Goal: Task Accomplishment & Management: Complete application form

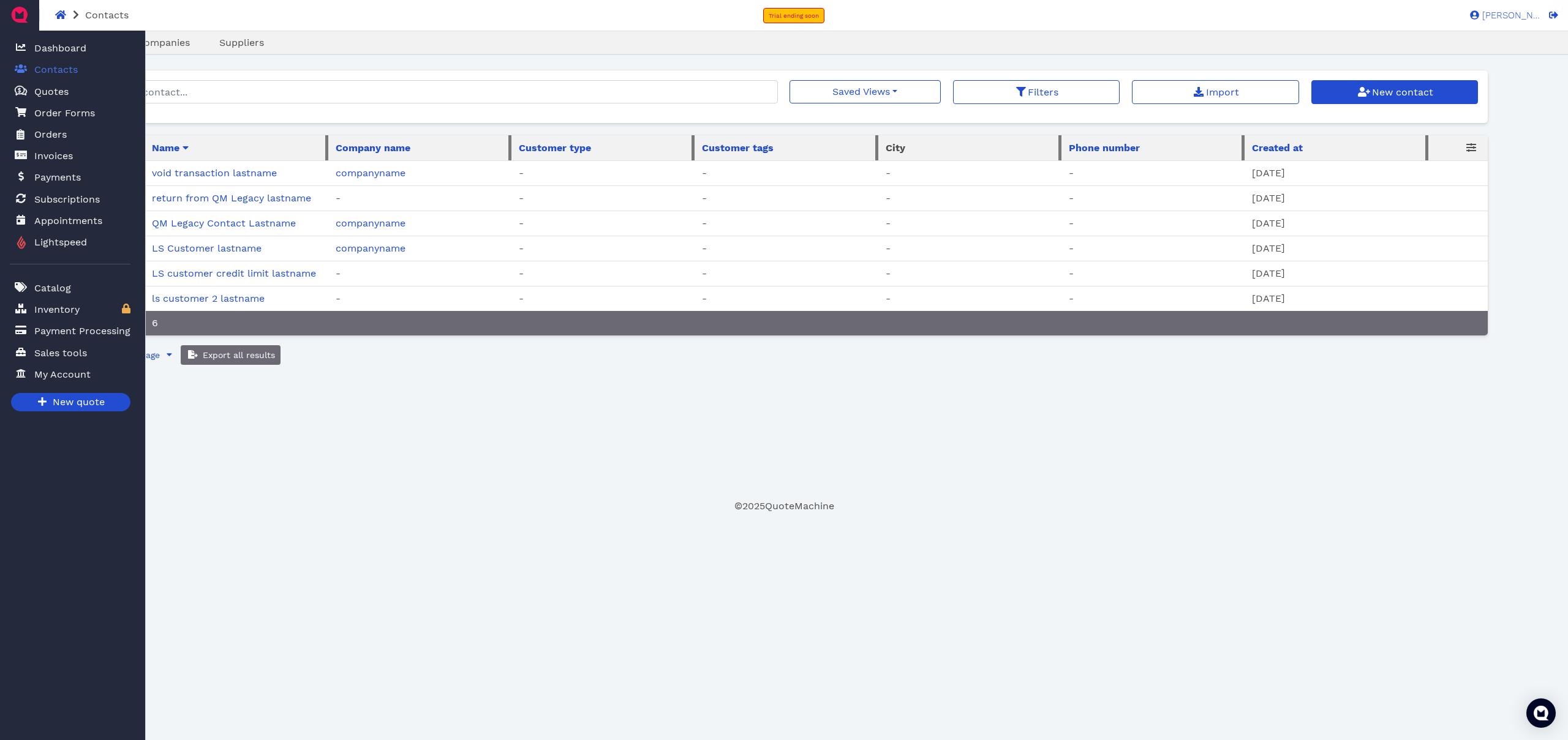
click at [42, 70] on span "Contacts" at bounding box center [56, 69] width 43 height 14
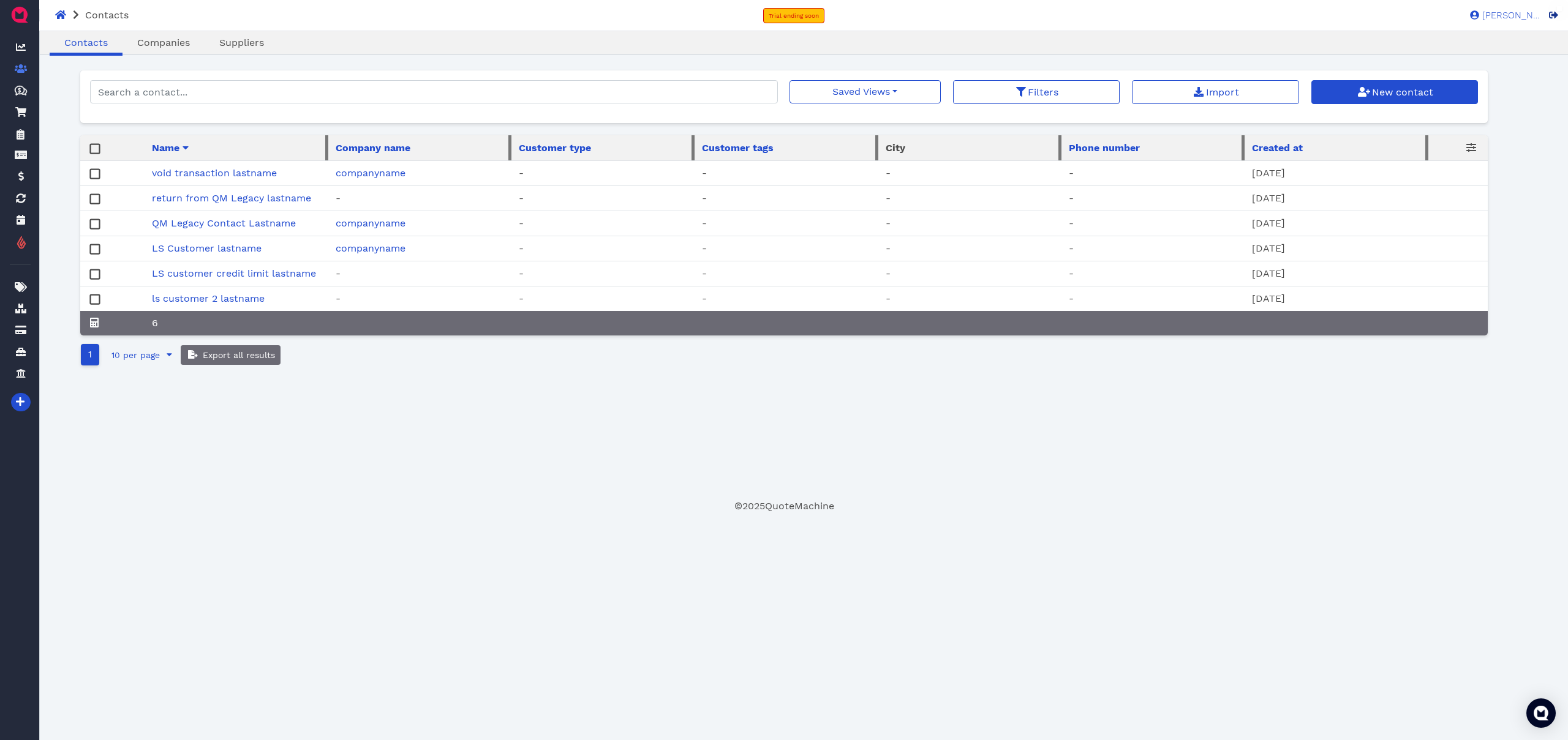
click at [1552, 17] on icon at bounding box center [1553, 14] width 9 height 7
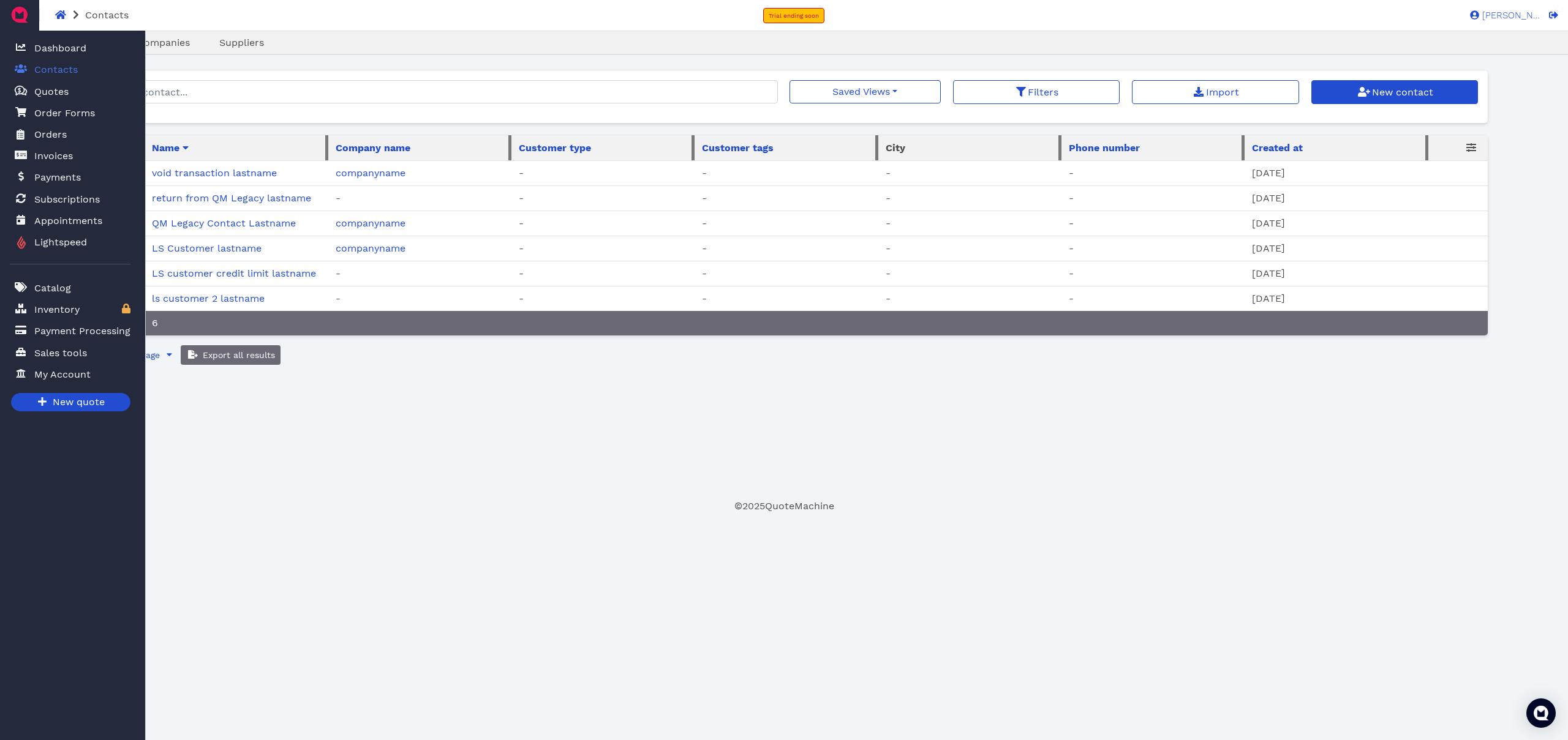
click at [67, 73] on span "Contacts" at bounding box center [56, 69] width 43 height 14
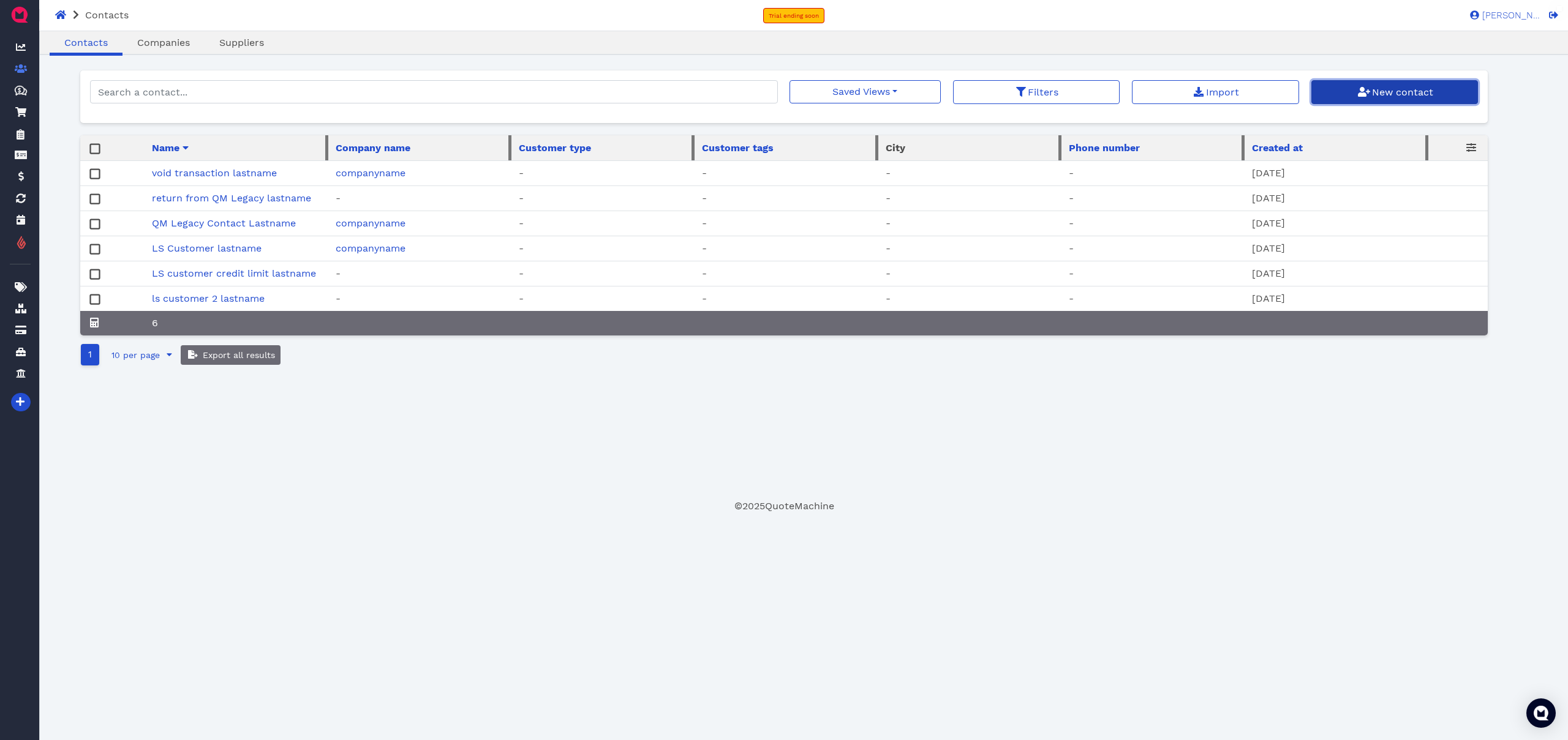
click at [1388, 90] on span "New contact" at bounding box center [1401, 92] width 63 height 12
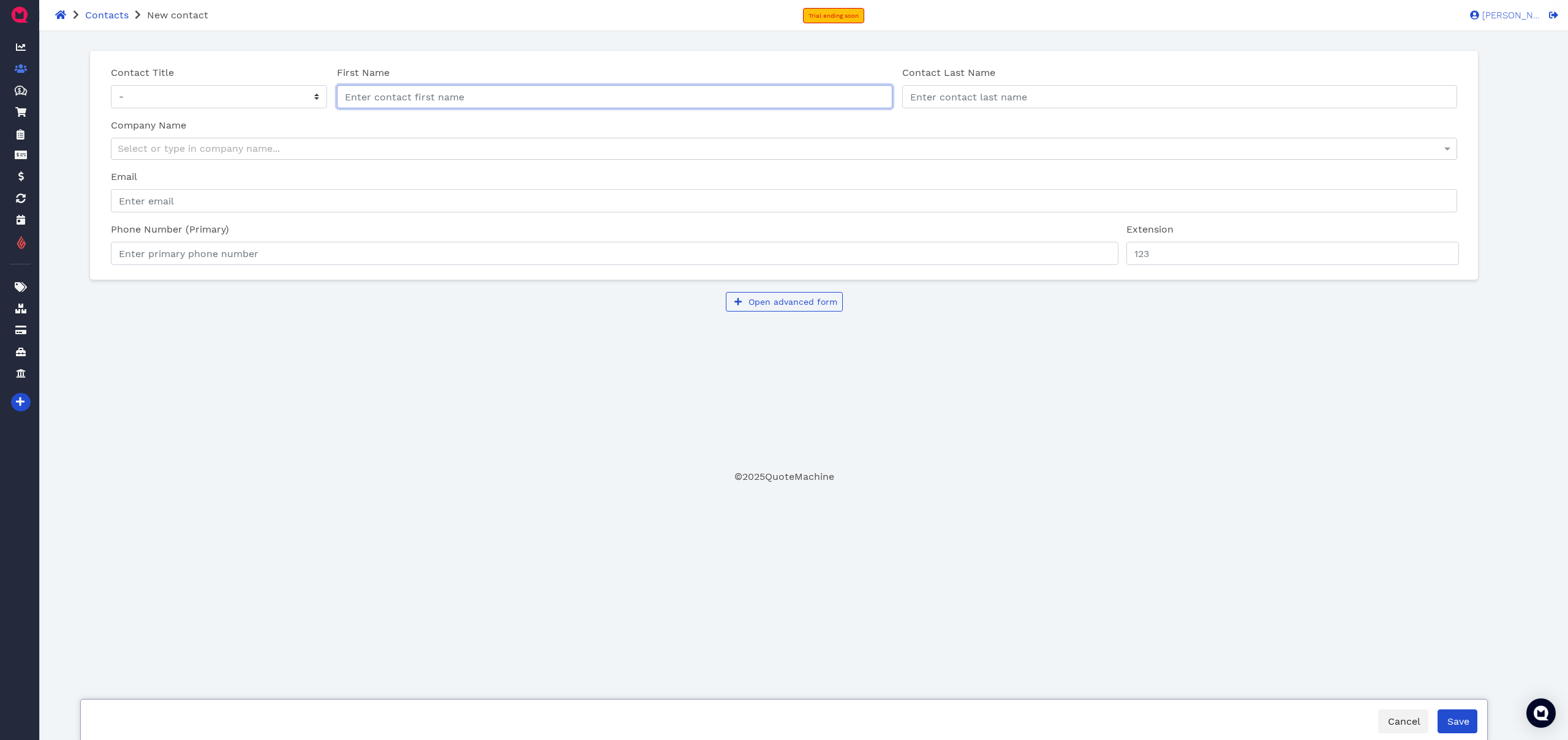
click at [558, 99] on input "First Name" at bounding box center [614, 97] width 555 height 23
type input "new contact after module enabled"
click at [983, 95] on input "Contact Last Name" at bounding box center [1180, 97] width 555 height 23
type input "test"
click at [970, 322] on div "Open advanced form" at bounding box center [784, 309] width 1370 height 34
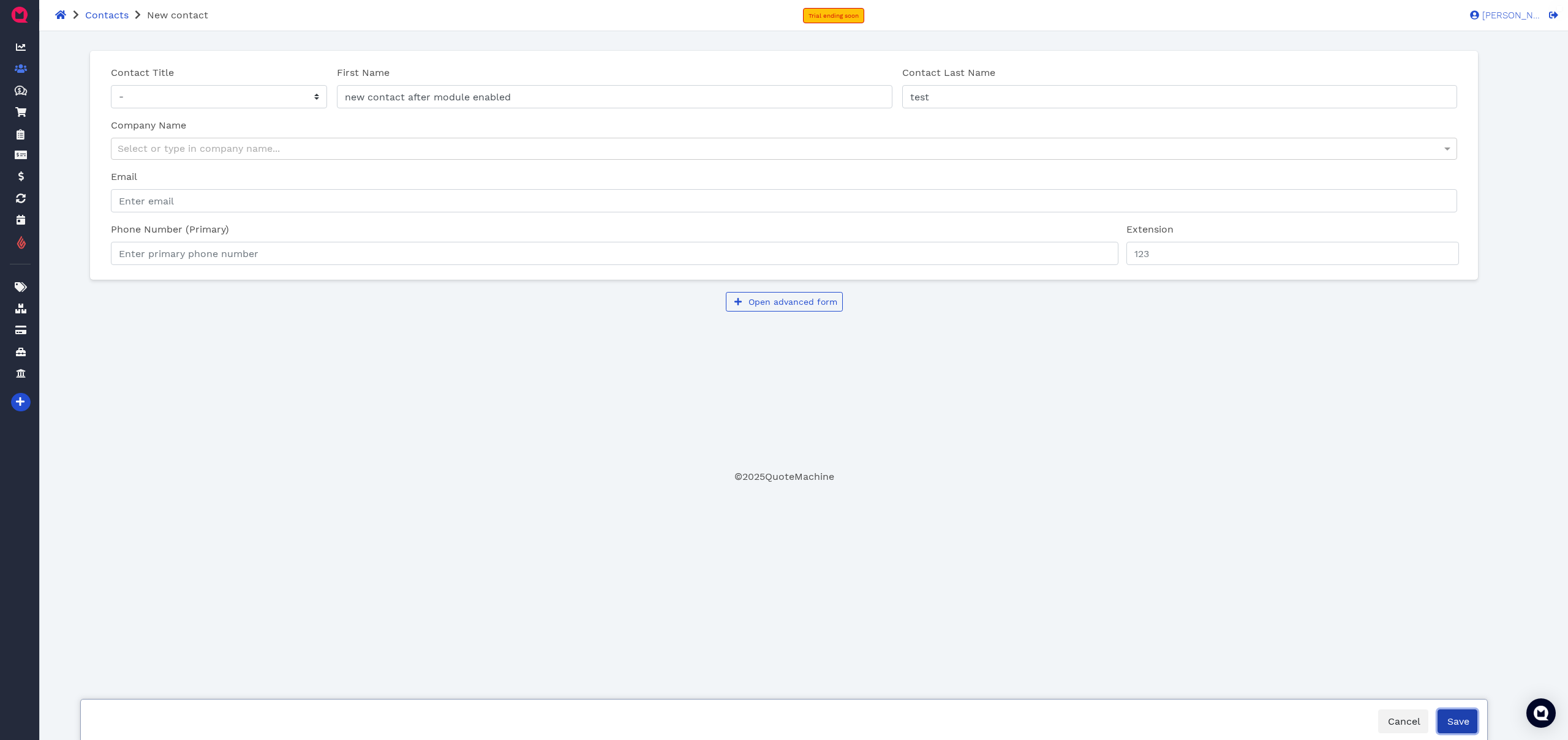
click at [1455, 722] on span "Save" at bounding box center [1457, 721] width 24 height 12
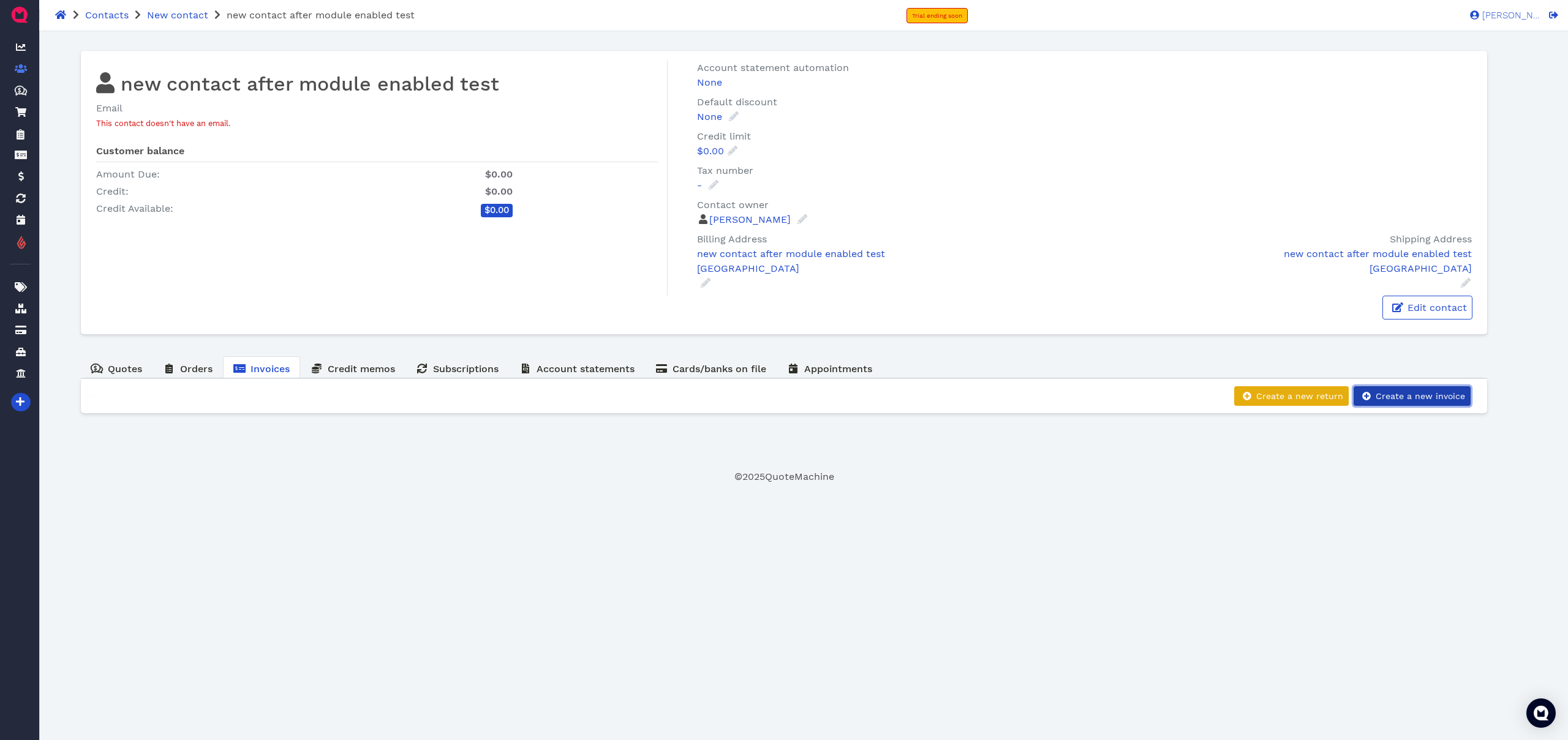
click at [1401, 395] on span "Create a new invoice" at bounding box center [1419, 396] width 91 height 10
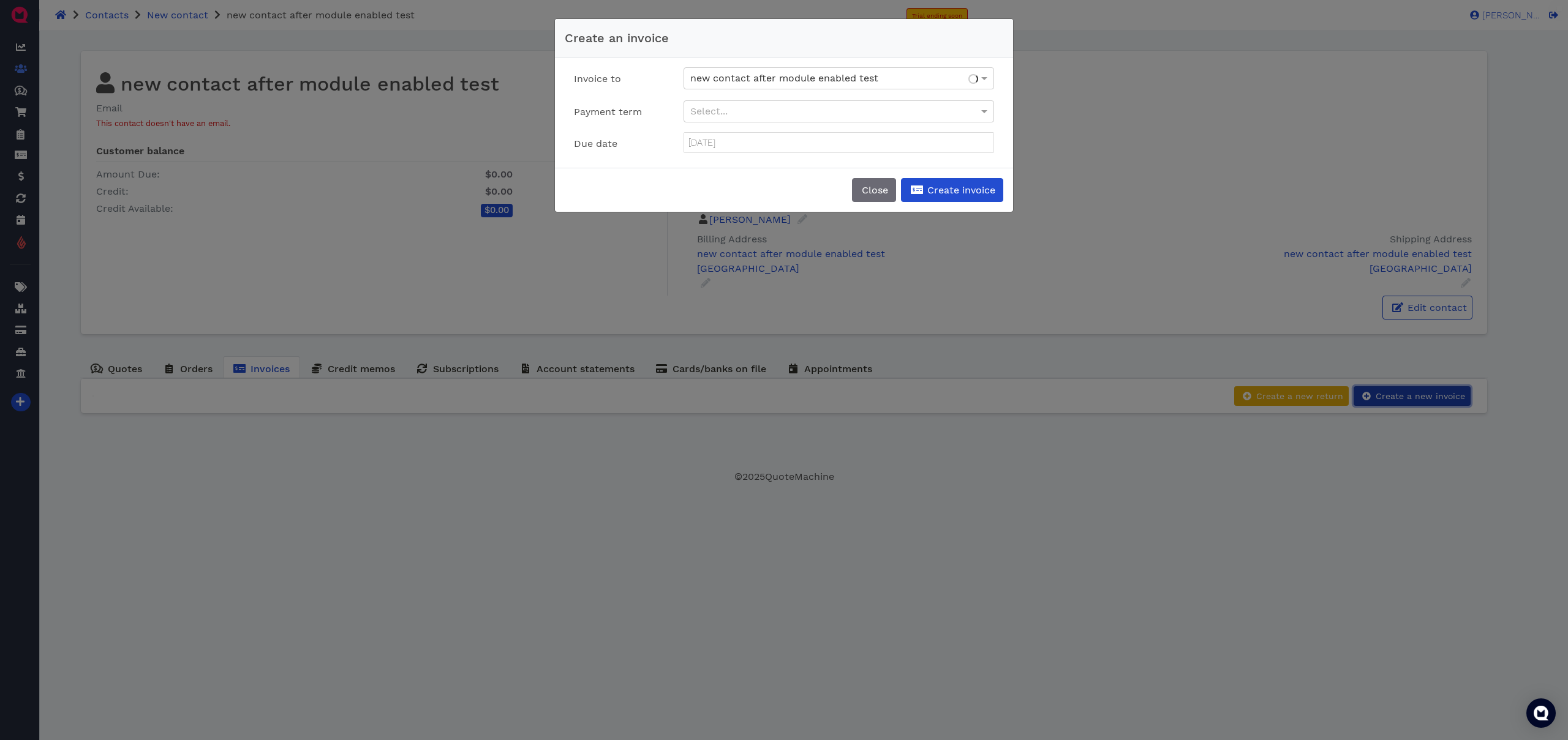
type input "[DATE]"
click at [949, 184] on button "Create invoice" at bounding box center [951, 190] width 102 height 24
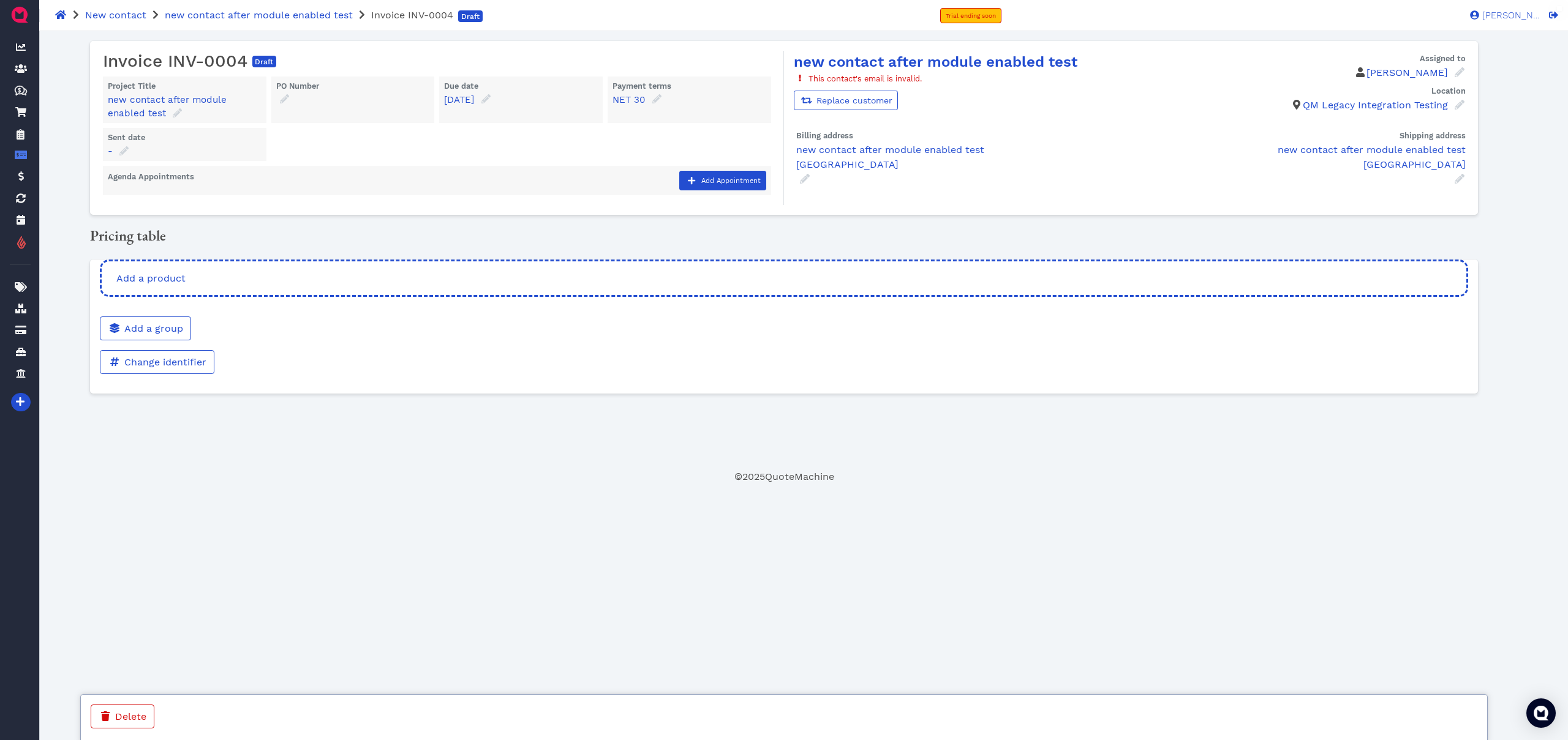
click at [675, 298] on div at bounding box center [1015, 335] width 925 height 77
click at [677, 282] on div "Add a product" at bounding box center [784, 278] width 1368 height 38
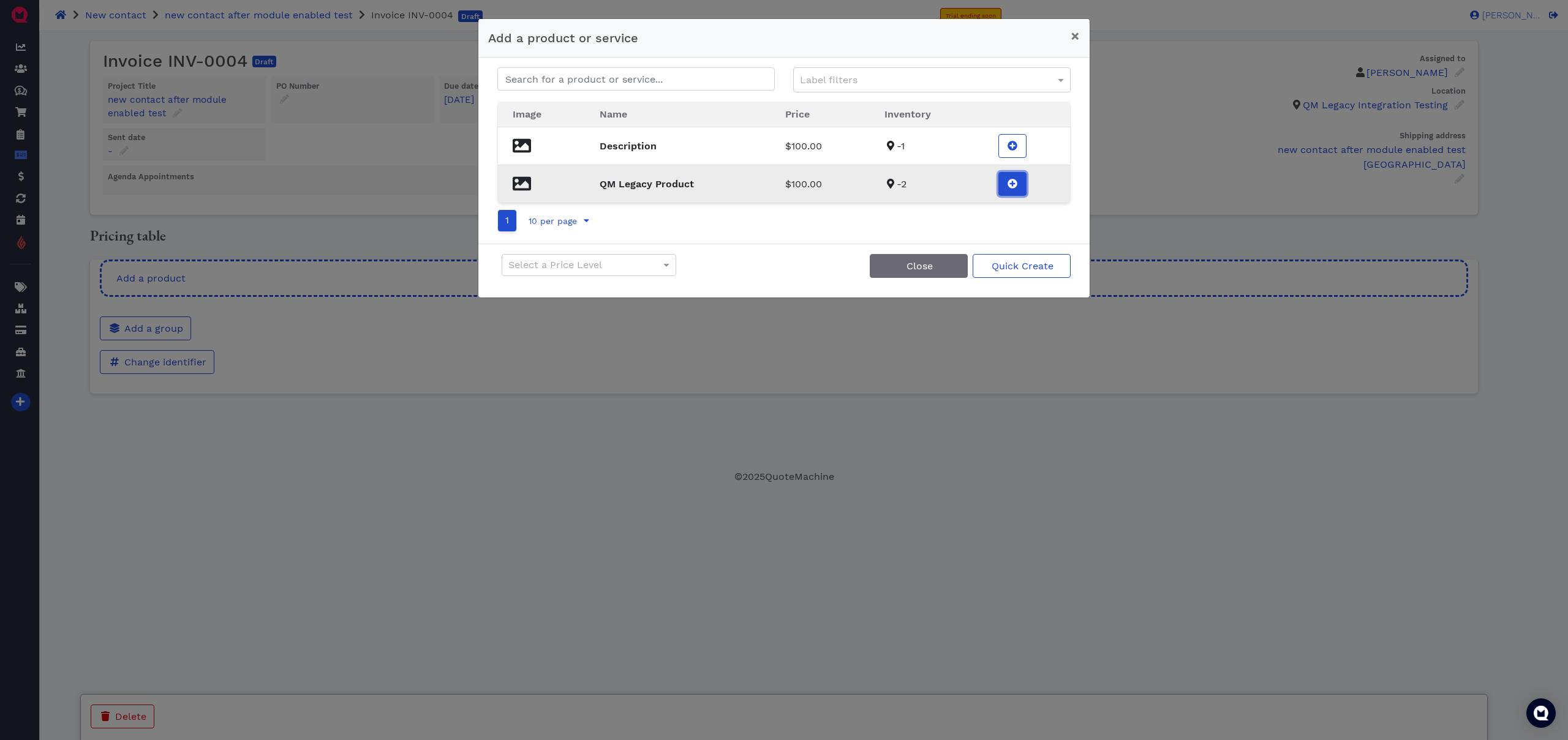
click at [1015, 186] on icon at bounding box center [1013, 184] width 10 height 10
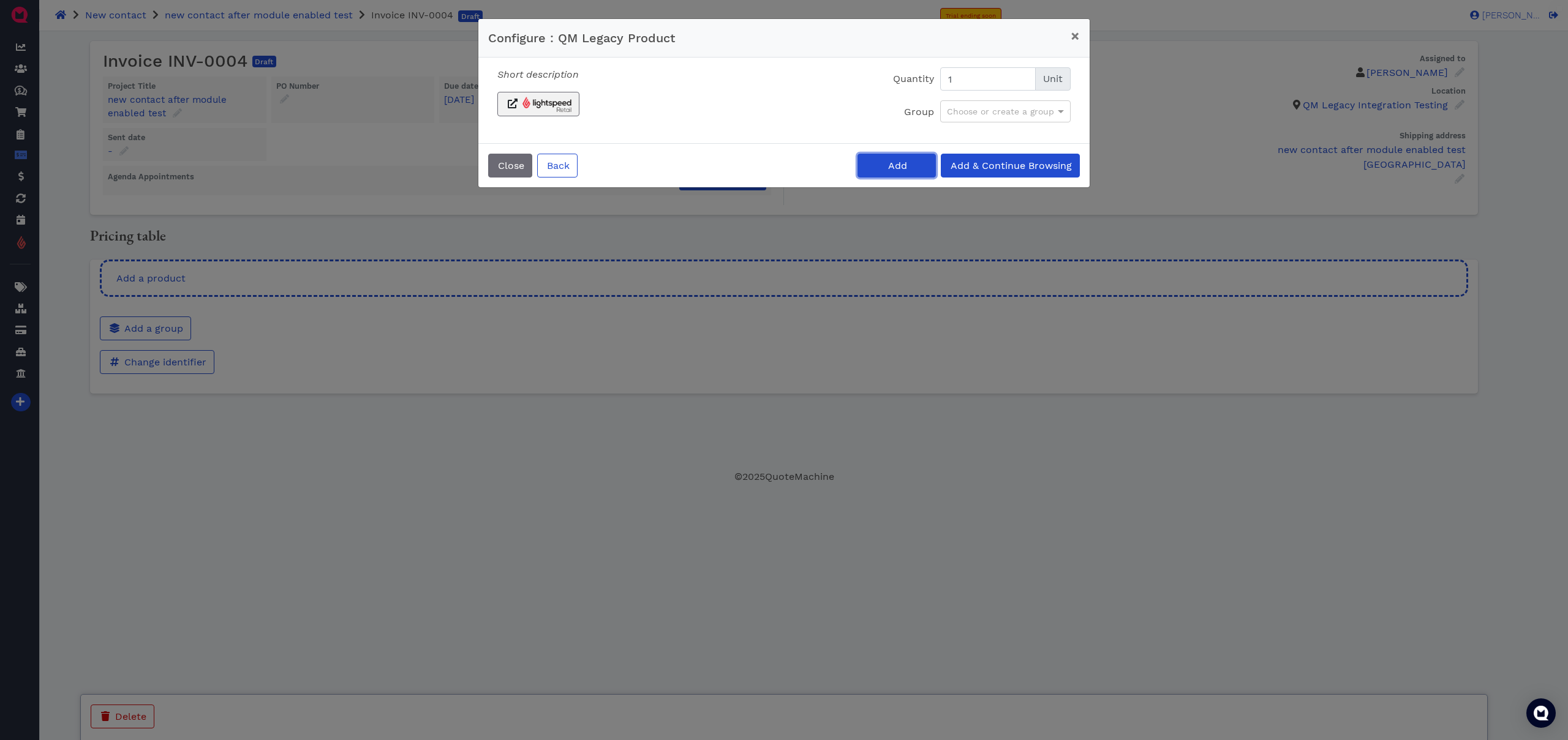
click at [907, 173] on button "Add" at bounding box center [896, 165] width 78 height 24
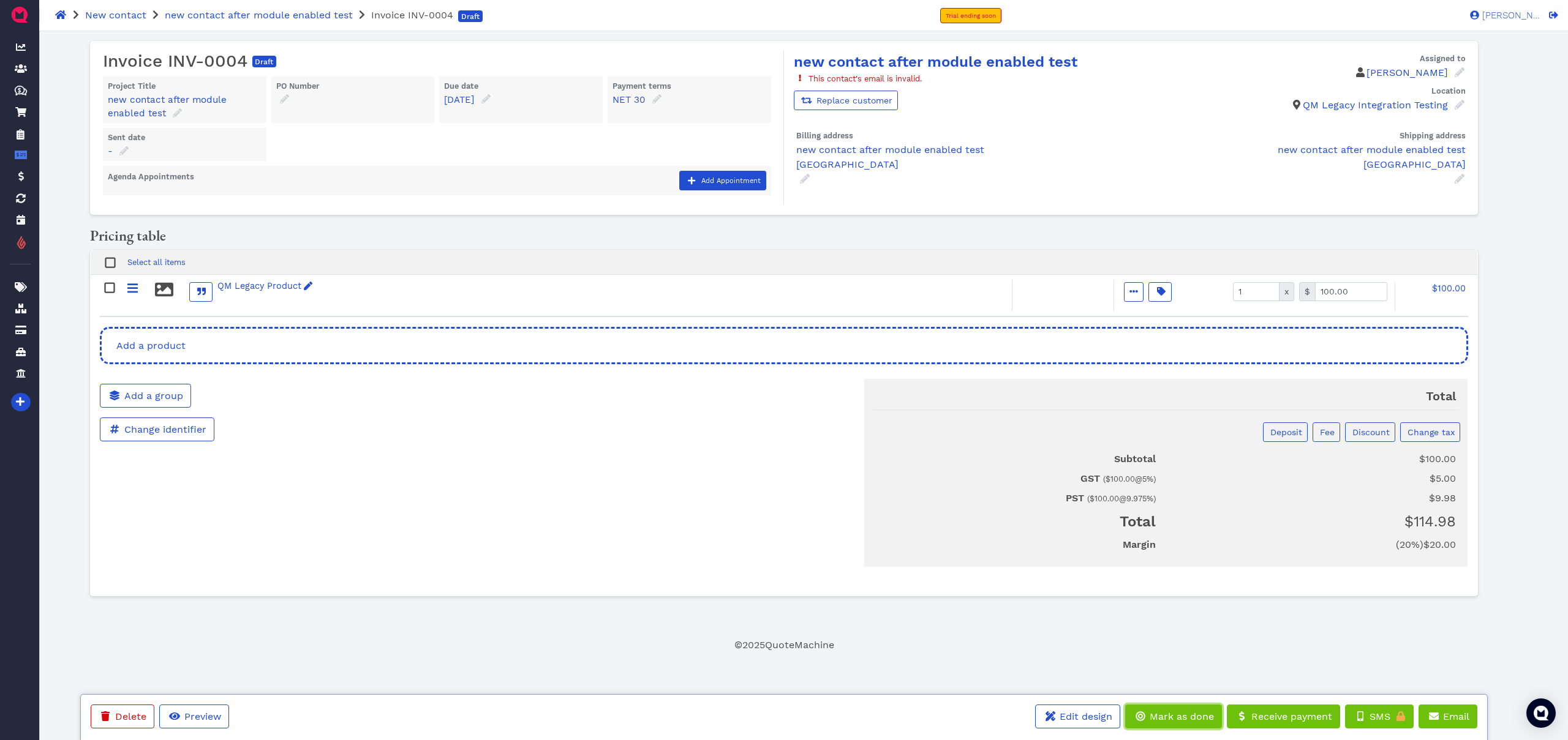
click at [1204, 720] on span "Mark as done" at bounding box center [1181, 717] width 66 height 12
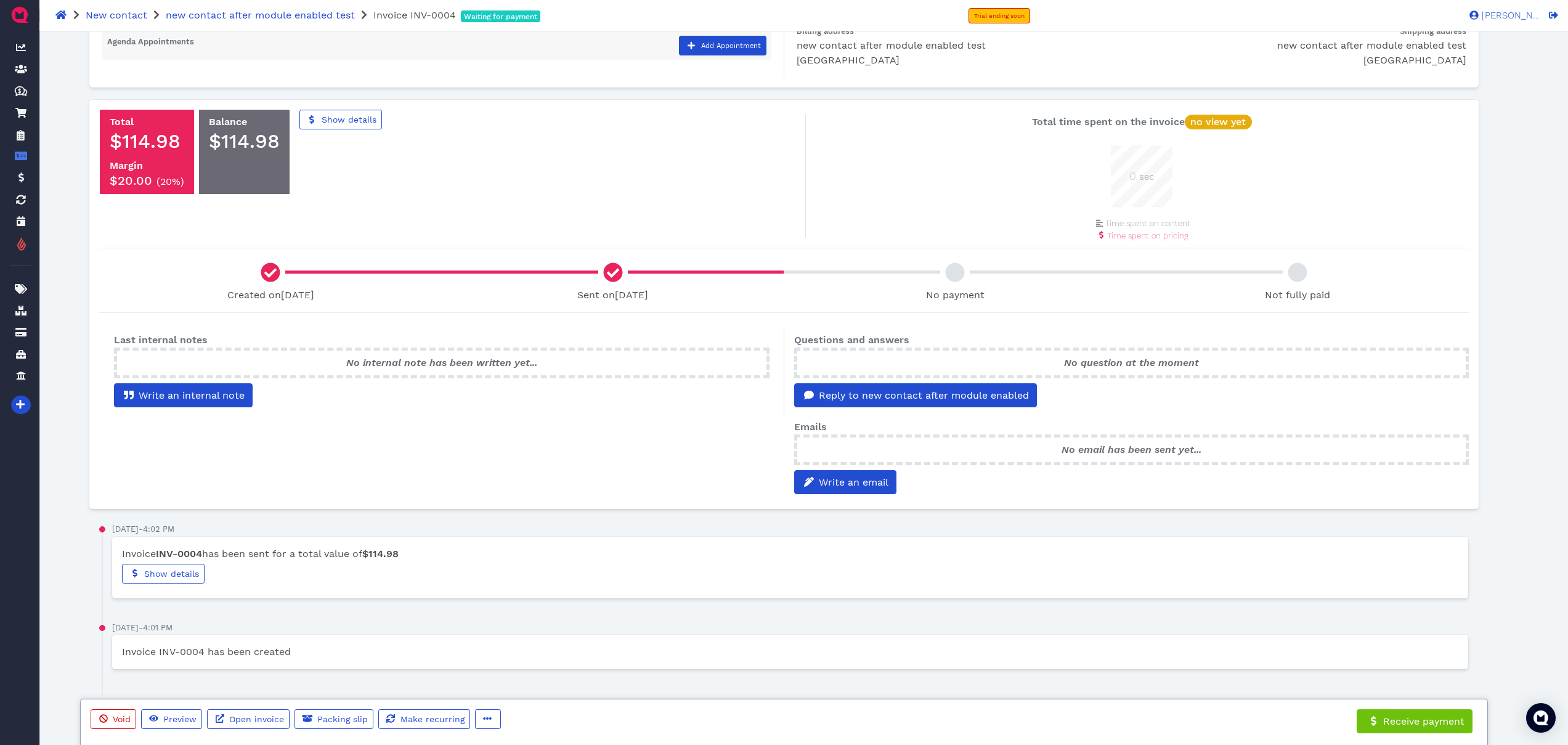
scroll to position [118, 0]
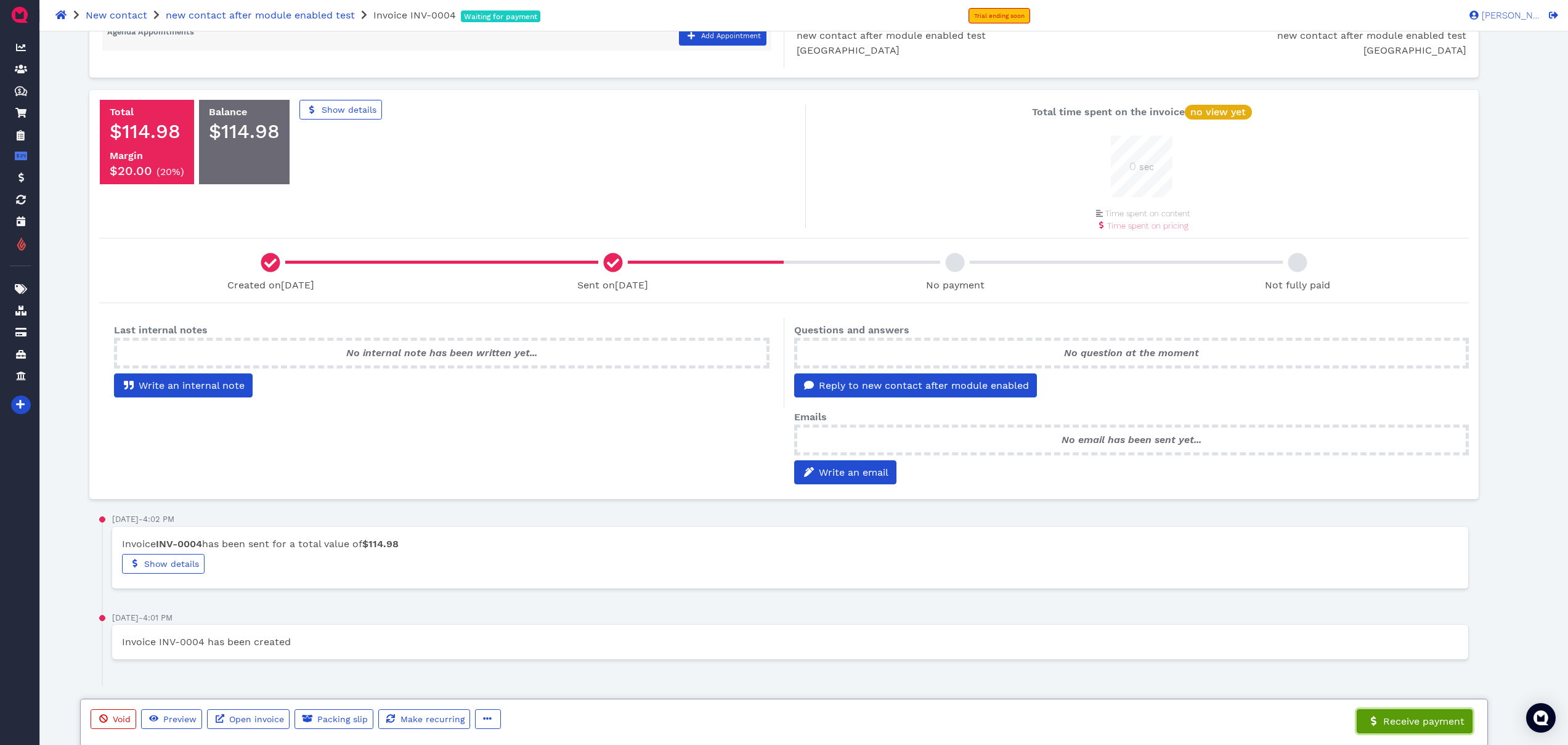
click at [1415, 722] on span "Receive payment" at bounding box center [1423, 722] width 83 height 12
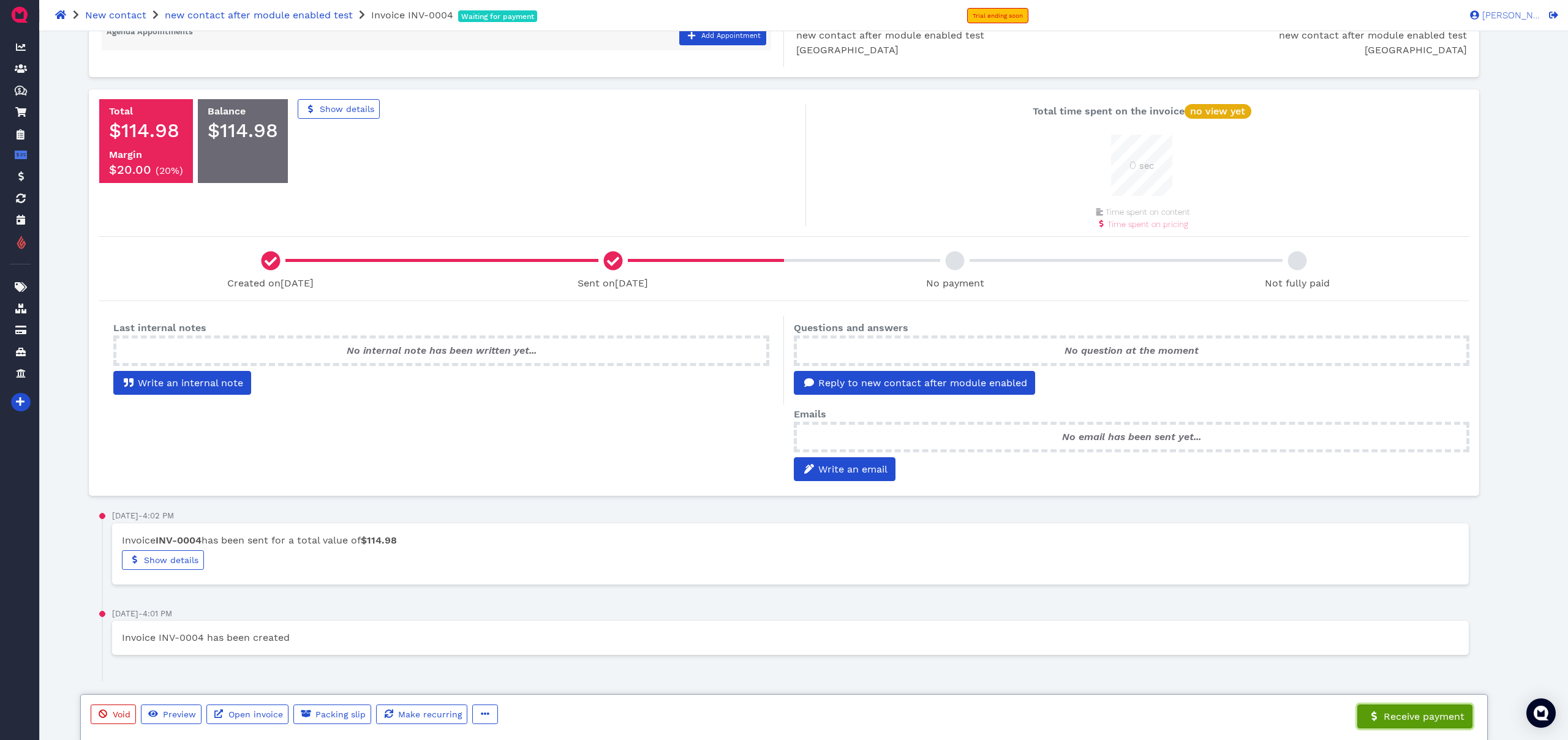
select select "credit-card"
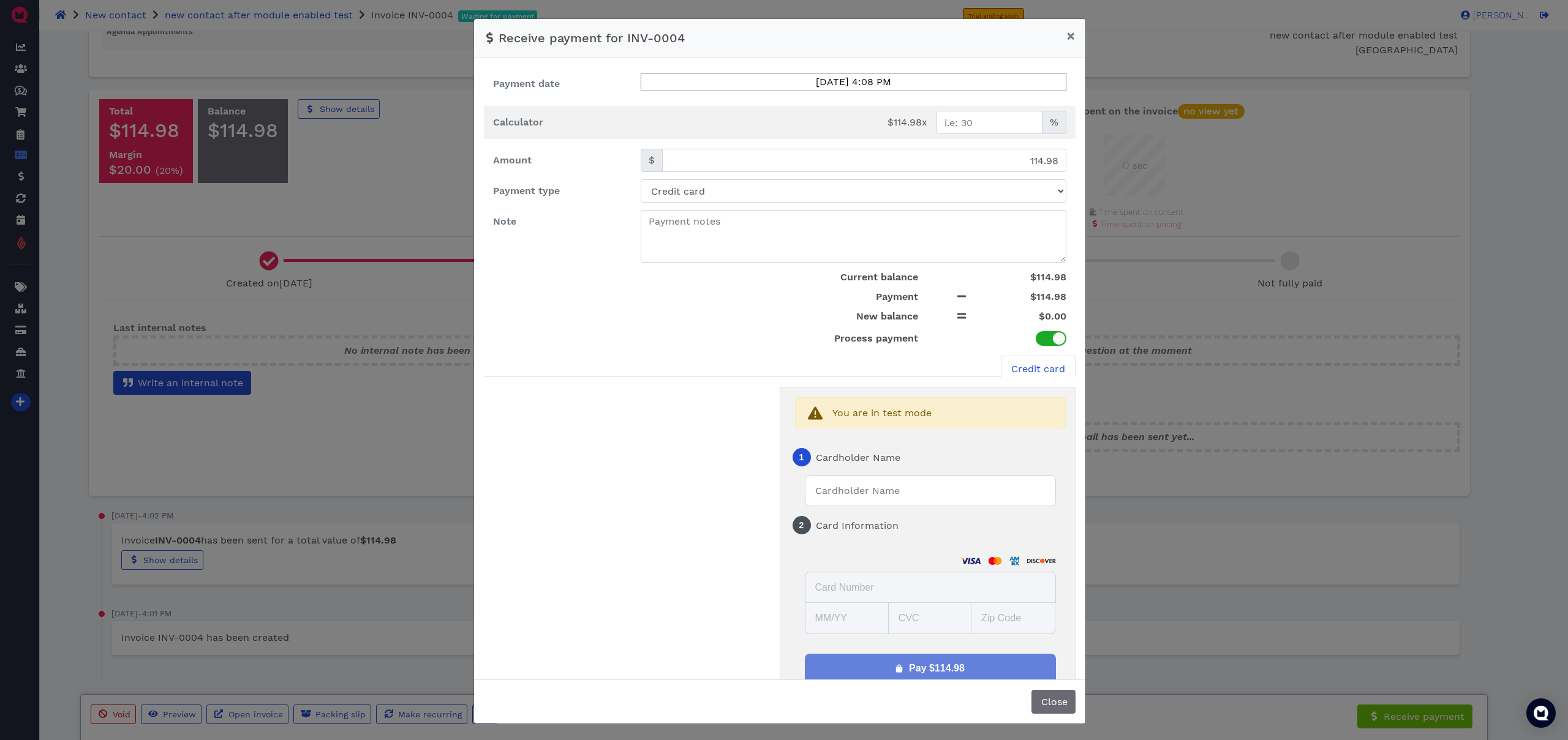
click at [883, 487] on input "text" at bounding box center [930, 490] width 251 height 31
type input "test"
click at [921, 557] on select "Test card Visa 4111 Visa 4242 Mastercard Amex Discover Visa (business) Visa (de…" at bounding box center [993, 553] width 145 height 10
select select "Approve|0"
click at [921, 548] on select "Test card Visa 4111 Visa 4242 Mastercard Amex Discover Visa (business) Visa (de…" at bounding box center [993, 553] width 145 height 10
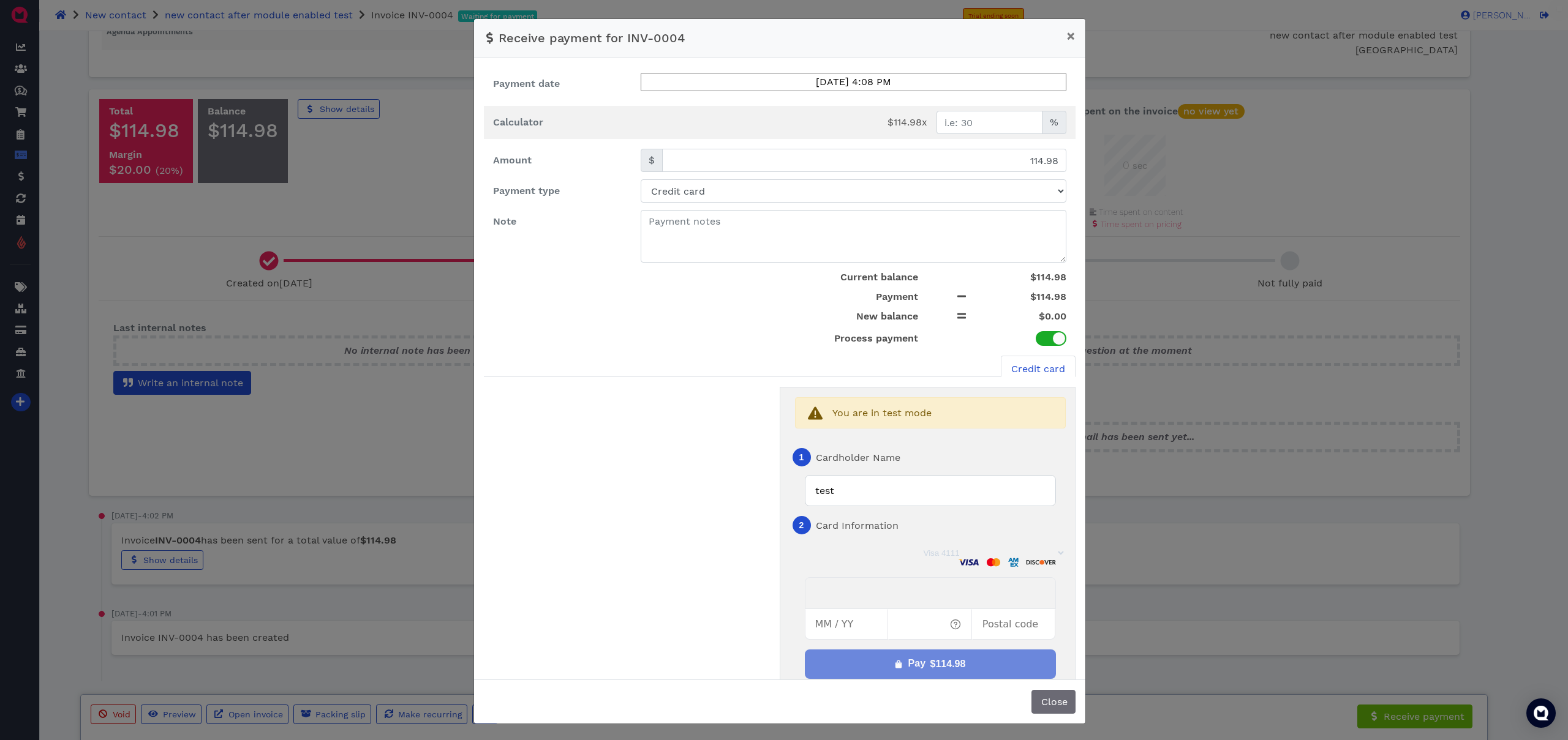
type input "12 / 30"
type input "30305"
click at [908, 661] on div "Pay $114.98" at bounding box center [937, 663] width 58 height 15
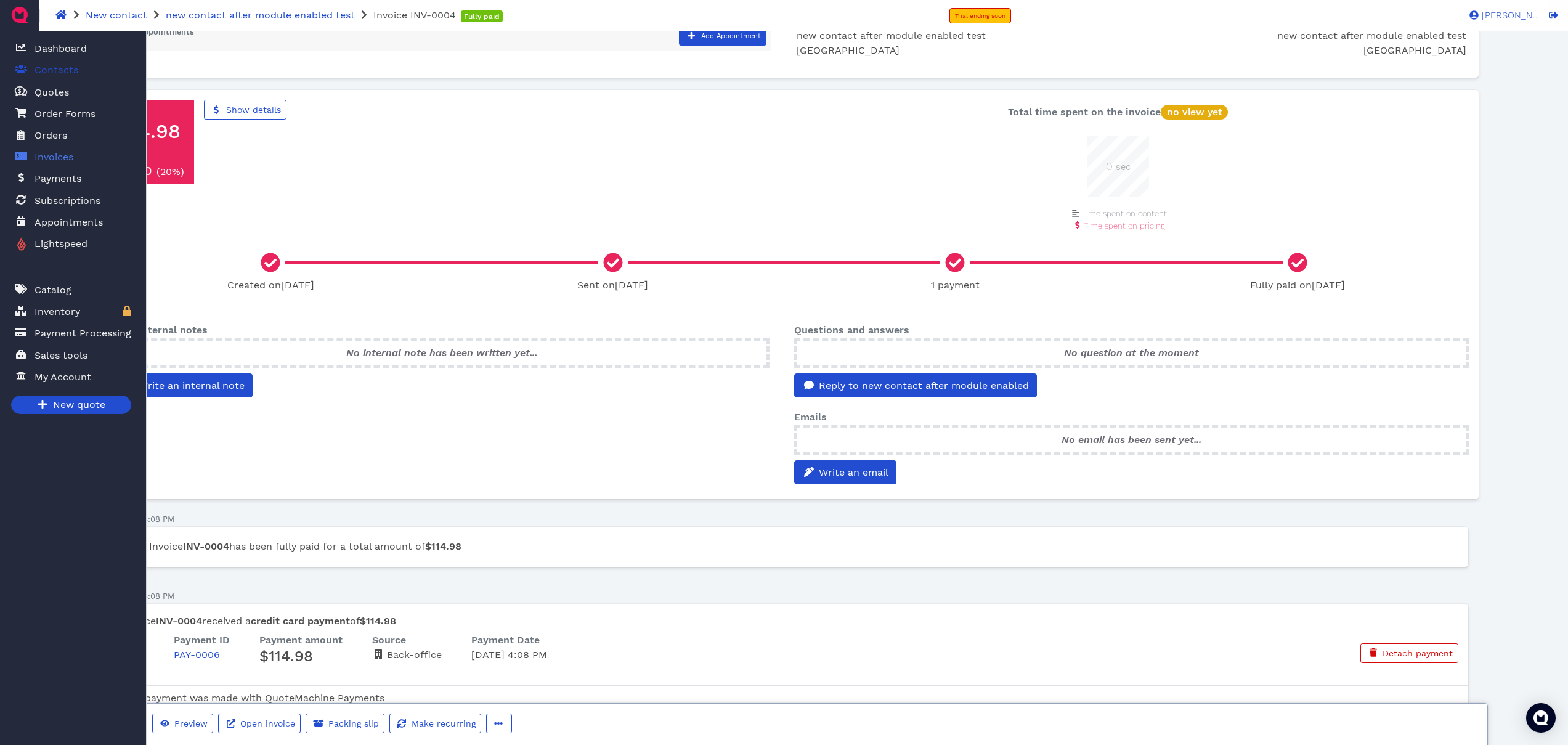
click at [36, 65] on span "Contacts" at bounding box center [56, 70] width 44 height 15
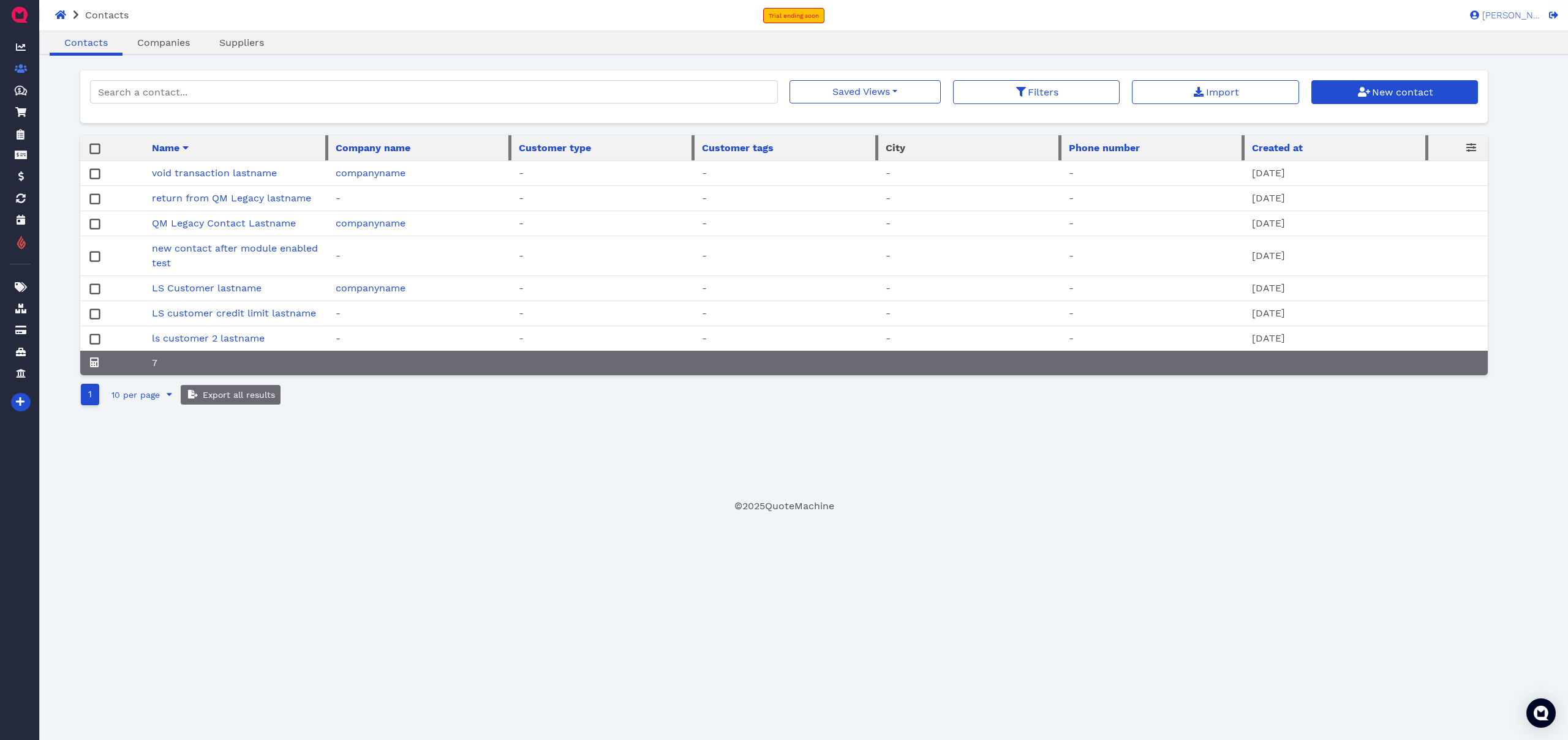
click at [397, 496] on div "Oops! × Contacts Companies Suppliers Saved Views No saved filters Filters Impor…" at bounding box center [784, 284] width 1408 height 429
click at [293, 250] on link "new contact after module enabled test" at bounding box center [235, 255] width 166 height 26
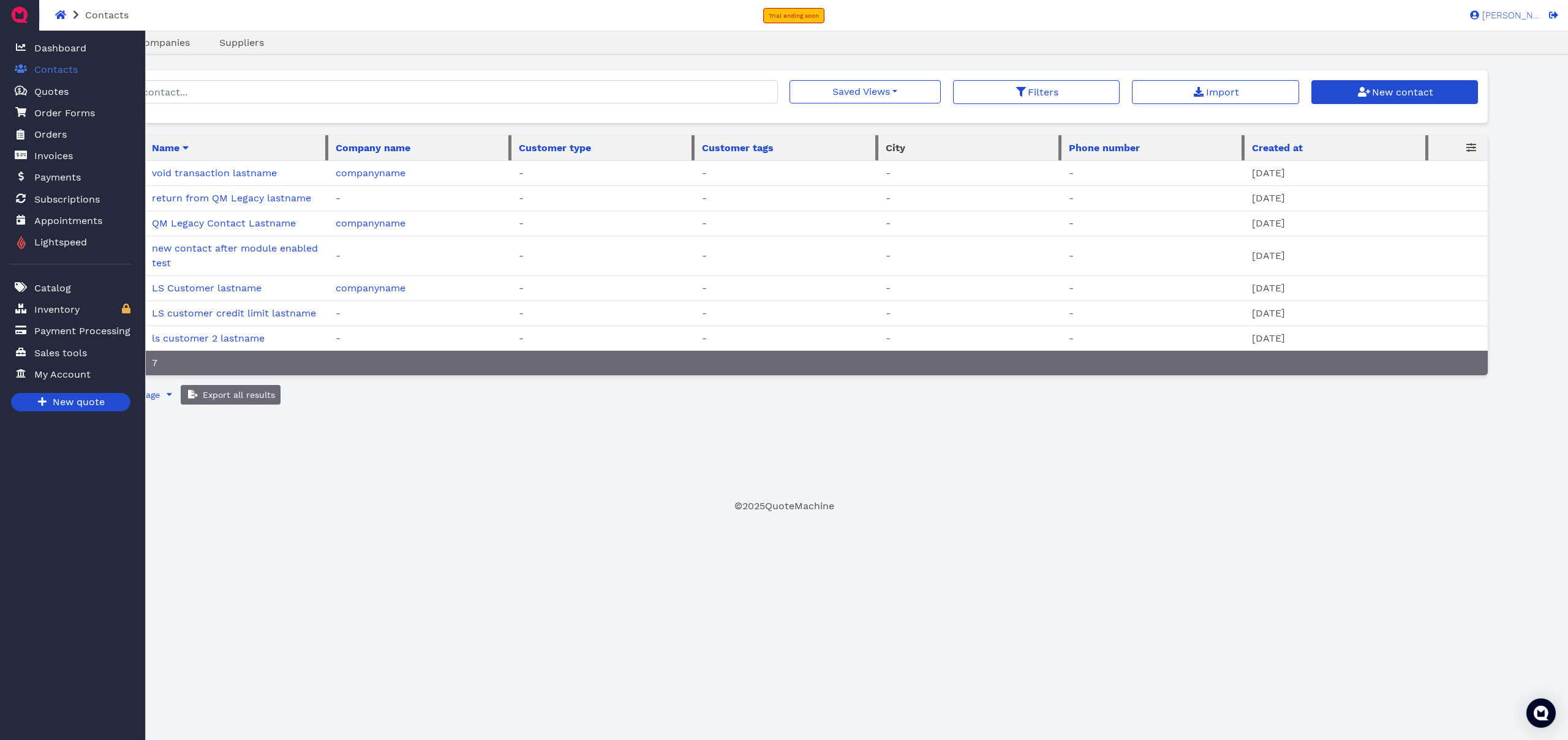
click at [629, 514] on html "Contacts Trial ending soon Sukhpreet S. SS Sukhpreet S. Dashboard Contacts Quot…" at bounding box center [784, 257] width 1568 height 514
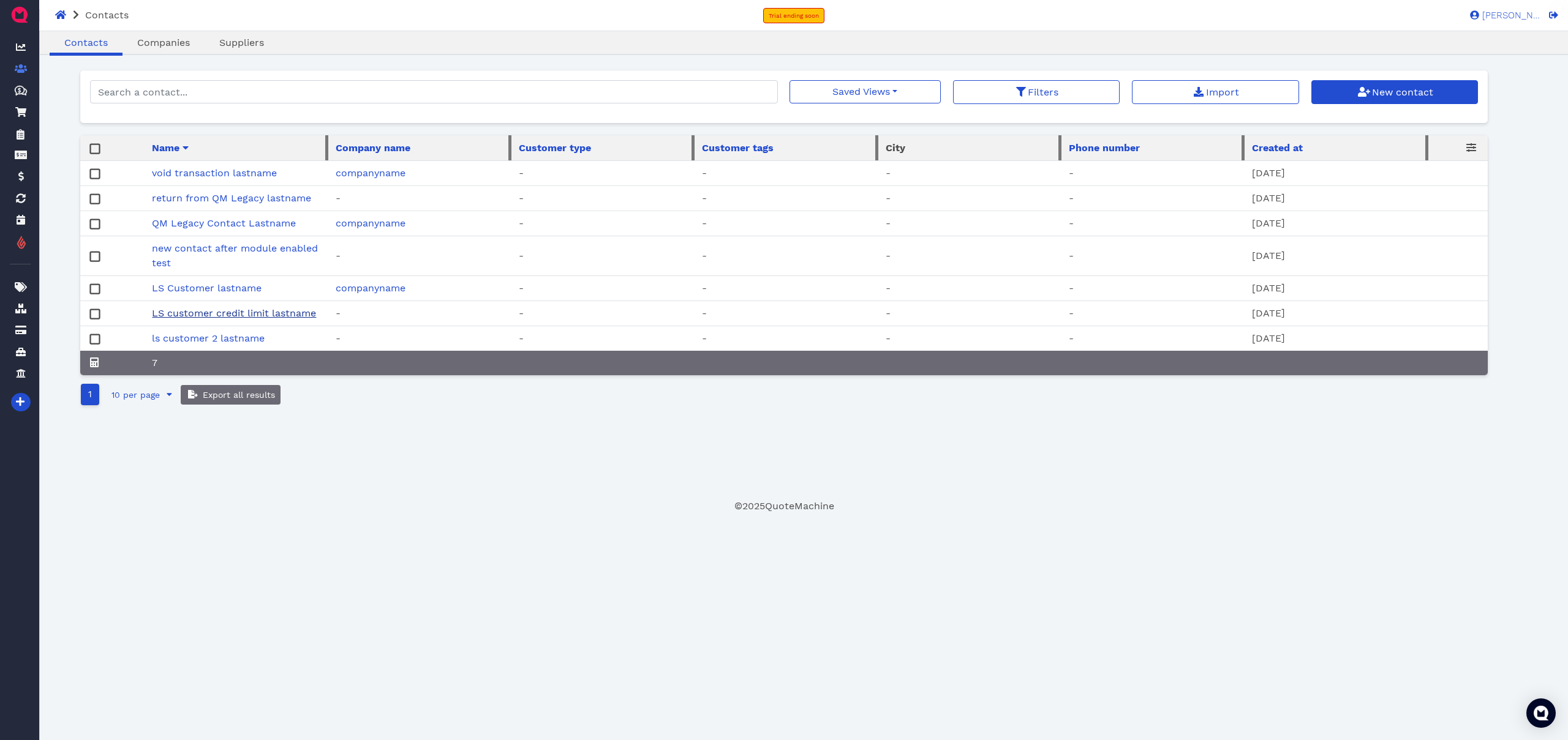
click at [281, 310] on link "LS customer credit limit lastname" at bounding box center [234, 313] width 164 height 12
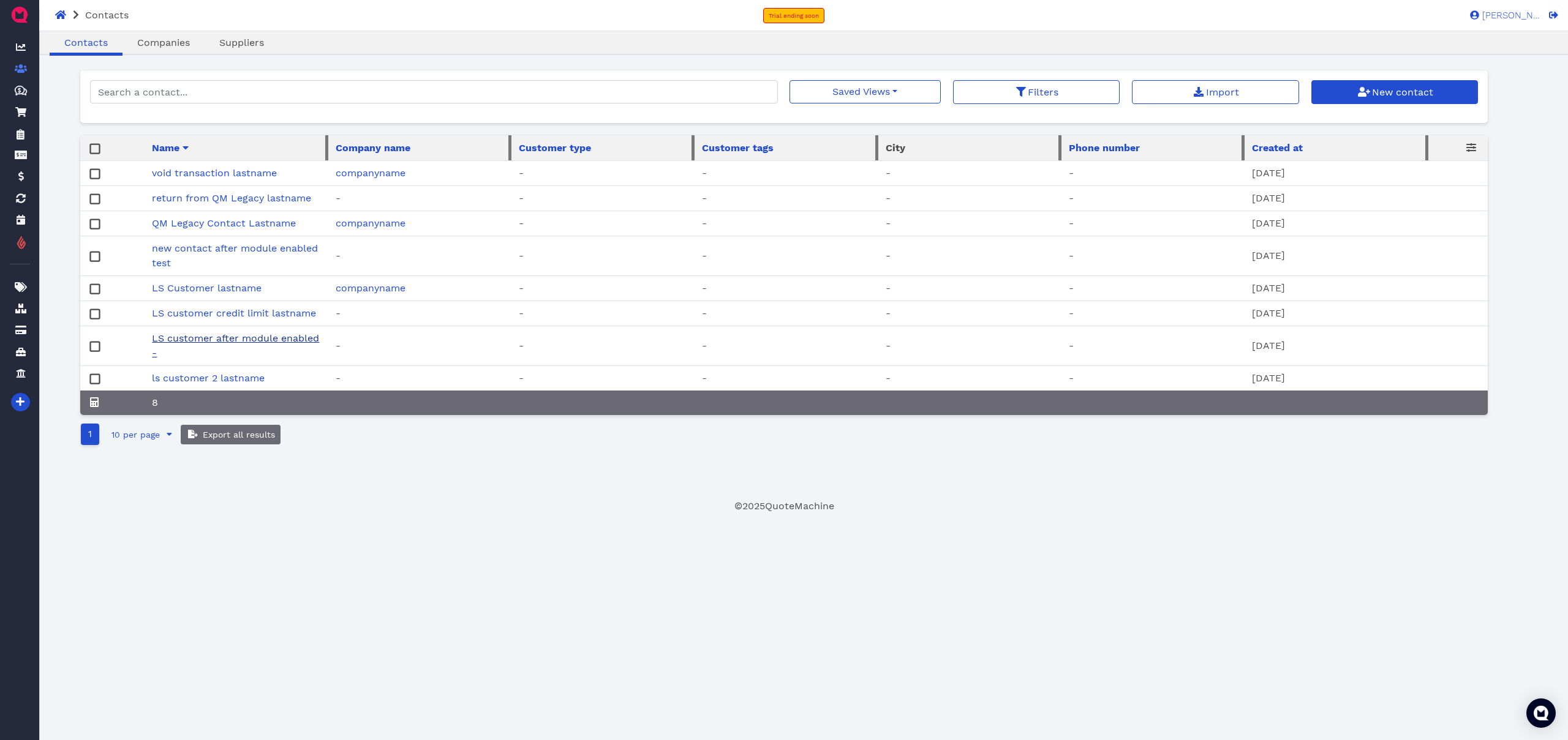
click at [262, 338] on link "LS customer after module enabled -" at bounding box center [235, 345] width 167 height 26
click at [247, 84] on input "search" at bounding box center [434, 92] width 687 height 23
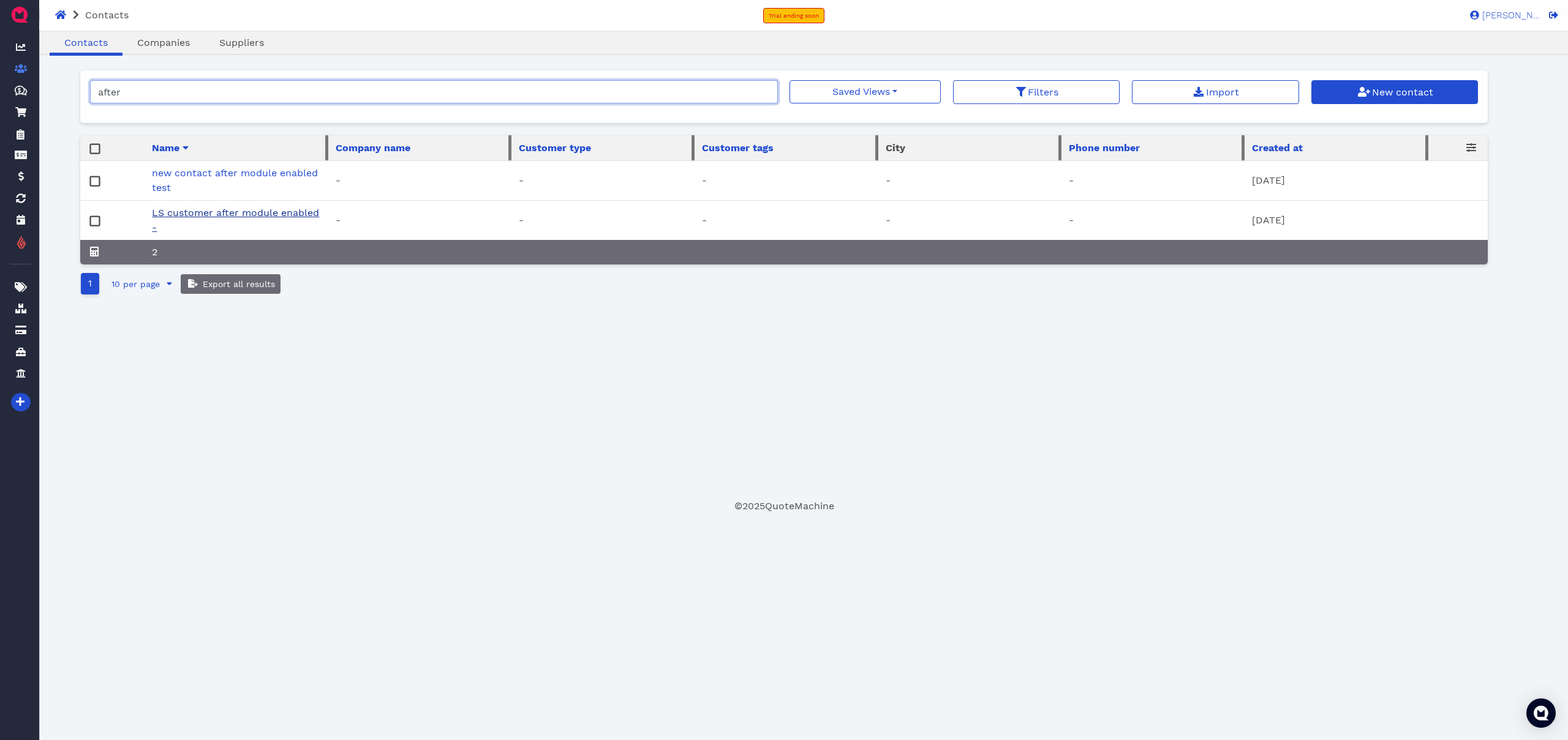
type input "after"
click at [304, 215] on link "LS customer after module enabled -" at bounding box center [235, 220] width 167 height 26
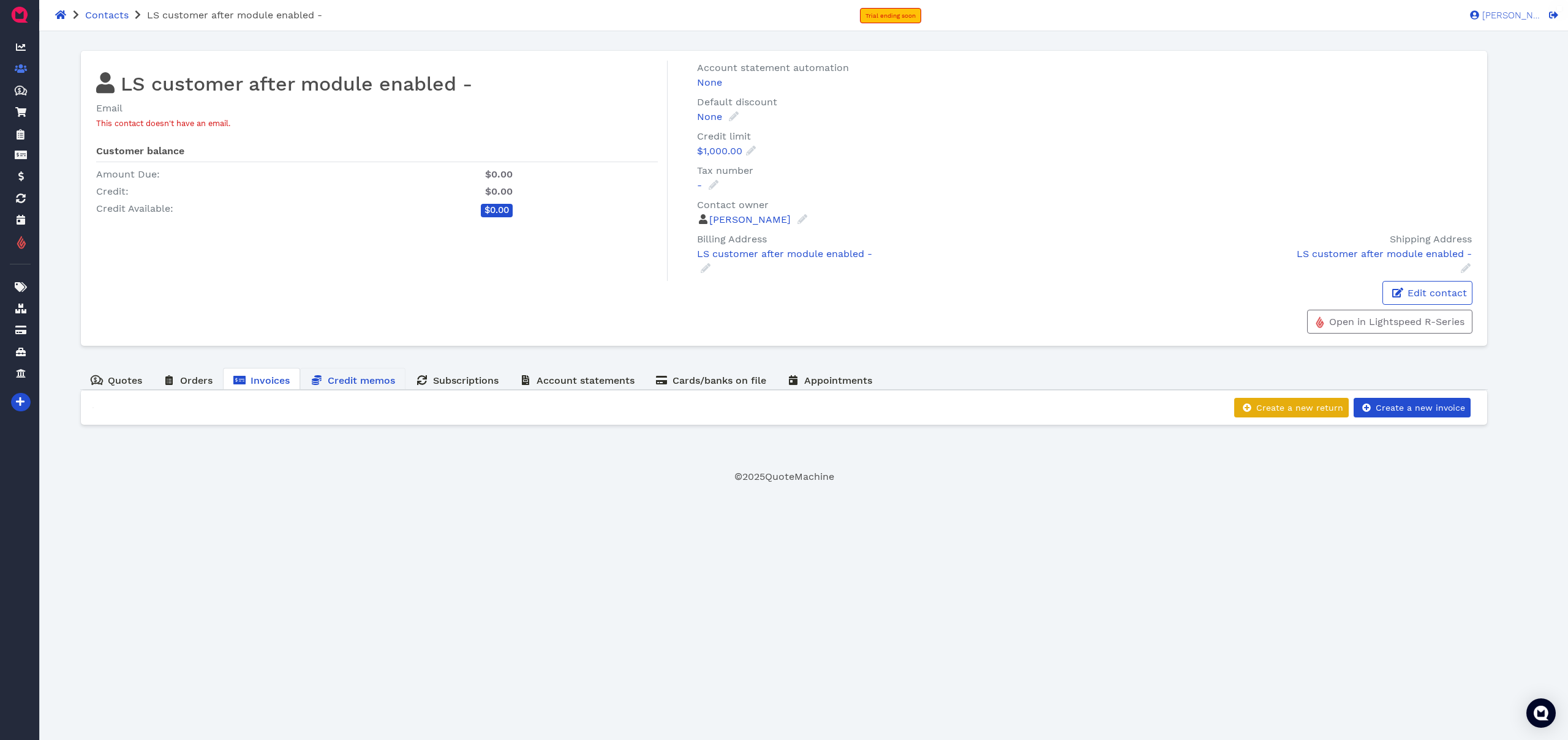
click at [346, 382] on span "Credit memos" at bounding box center [361, 380] width 67 height 12
click at [266, 385] on span "Invoices" at bounding box center [270, 380] width 39 height 12
click at [207, 385] on span "Orders" at bounding box center [196, 380] width 33 height 12
click at [275, 384] on span "Invoices" at bounding box center [270, 380] width 39 height 12
click at [372, 379] on span "Credit memos" at bounding box center [361, 380] width 67 height 12
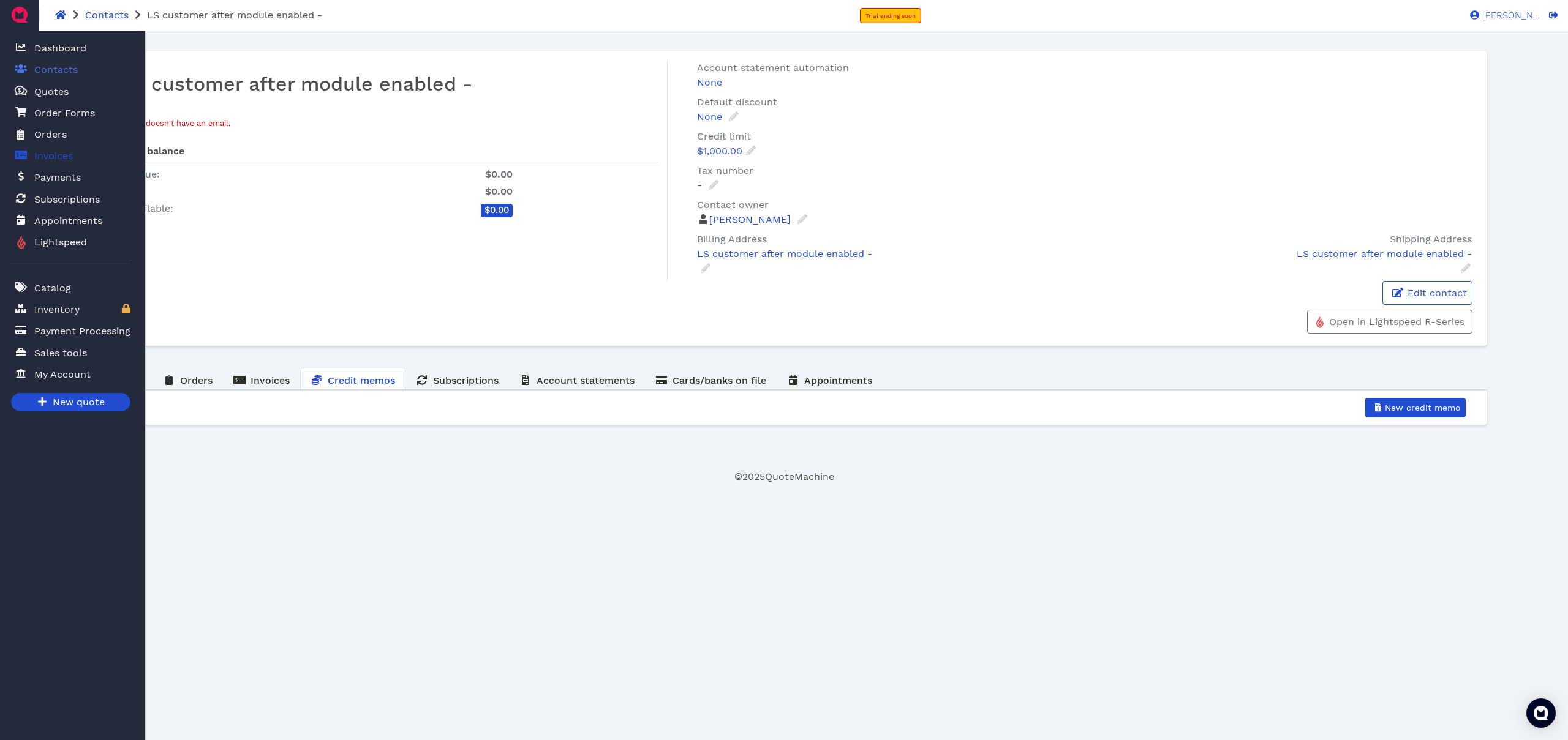
click at [56, 155] on span "Invoices" at bounding box center [53, 156] width 38 height 14
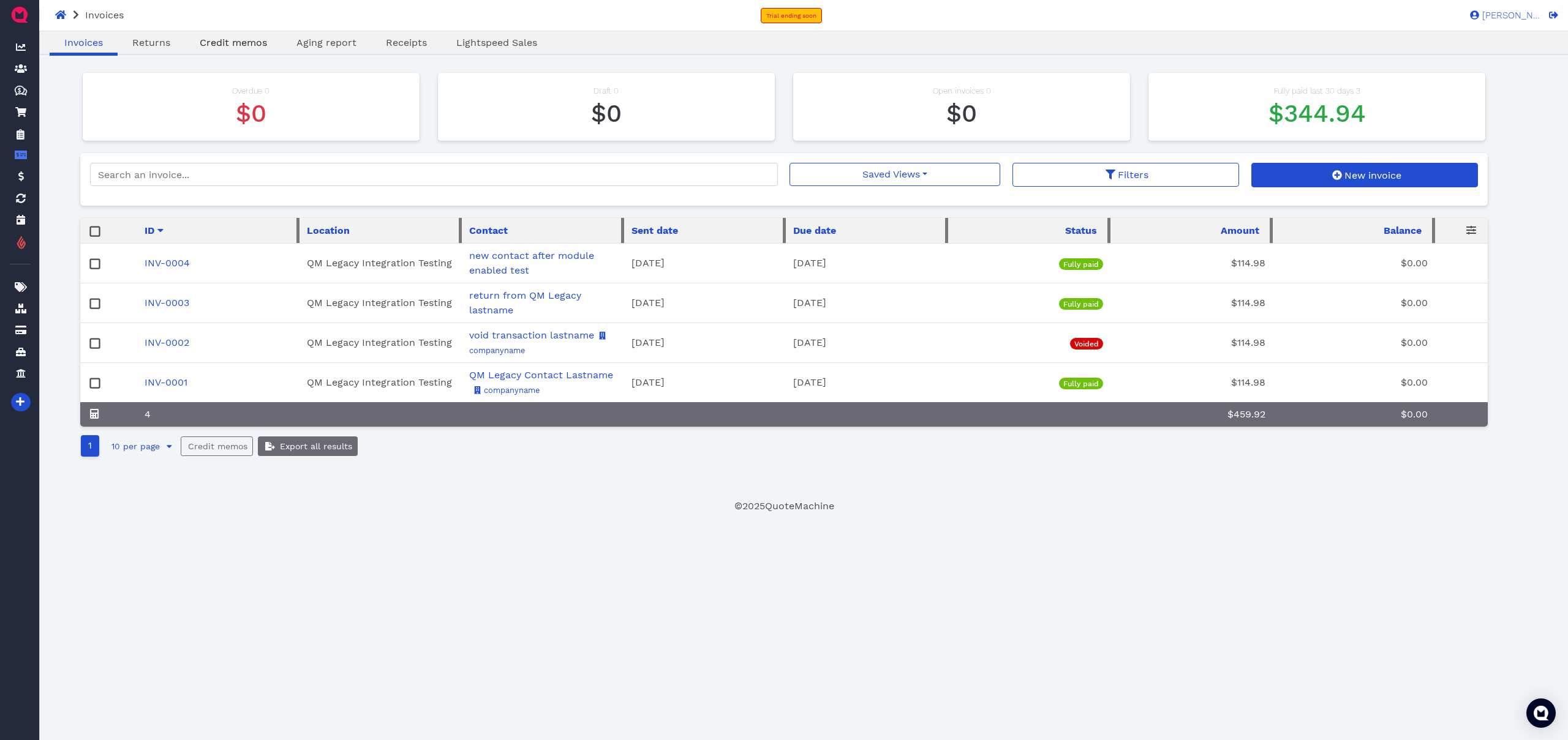
click at [231, 46] on span "Credit memos" at bounding box center [233, 43] width 67 height 12
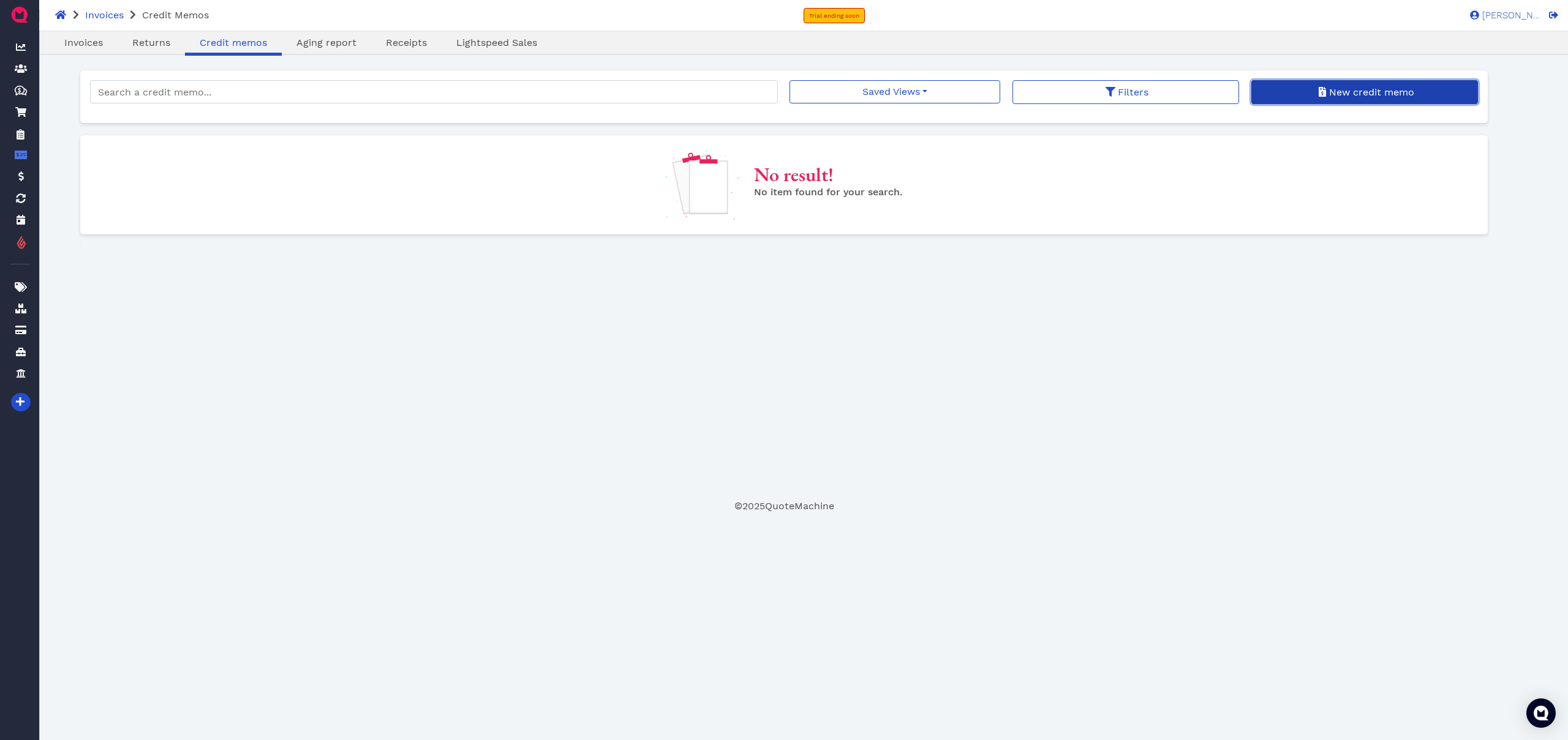
click at [1400, 92] on span "New credit memo" at bounding box center [1371, 92] width 87 height 12
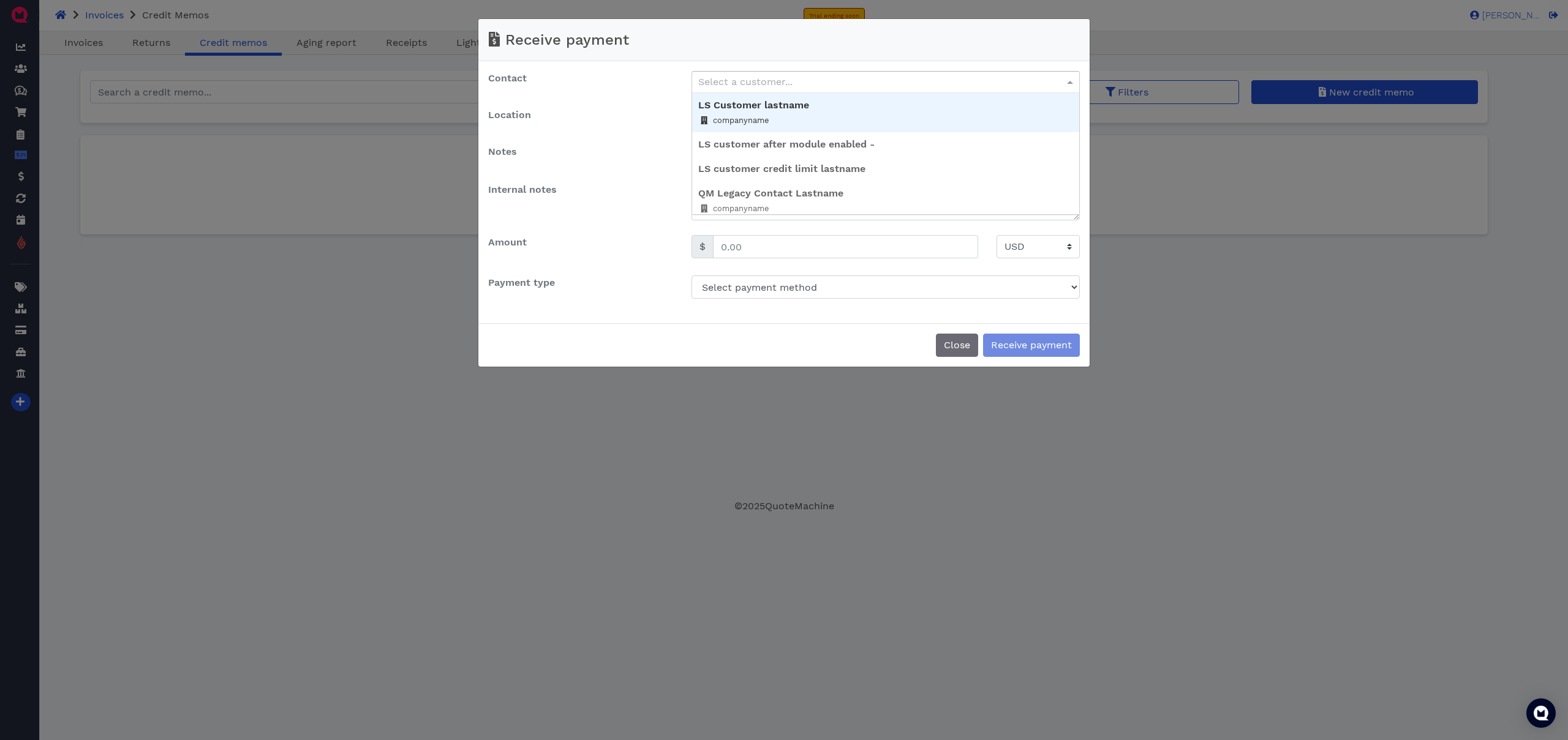
click at [787, 90] on div "Select a customer..." at bounding box center [885, 82] width 387 height 21
click at [689, 43] on div "Receive payment" at bounding box center [784, 40] width 611 height 42
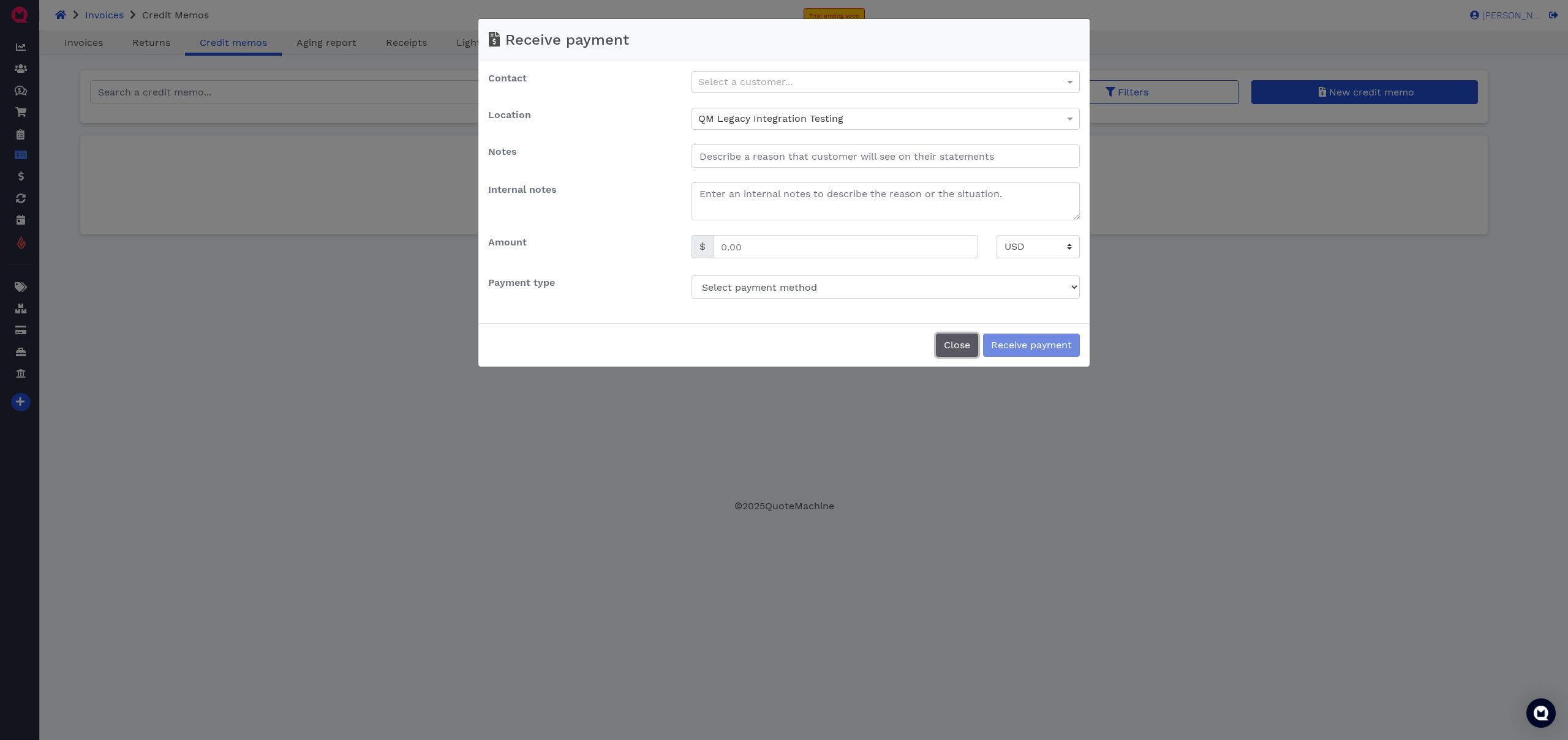
click at [956, 350] on button "Close" at bounding box center [956, 345] width 42 height 23
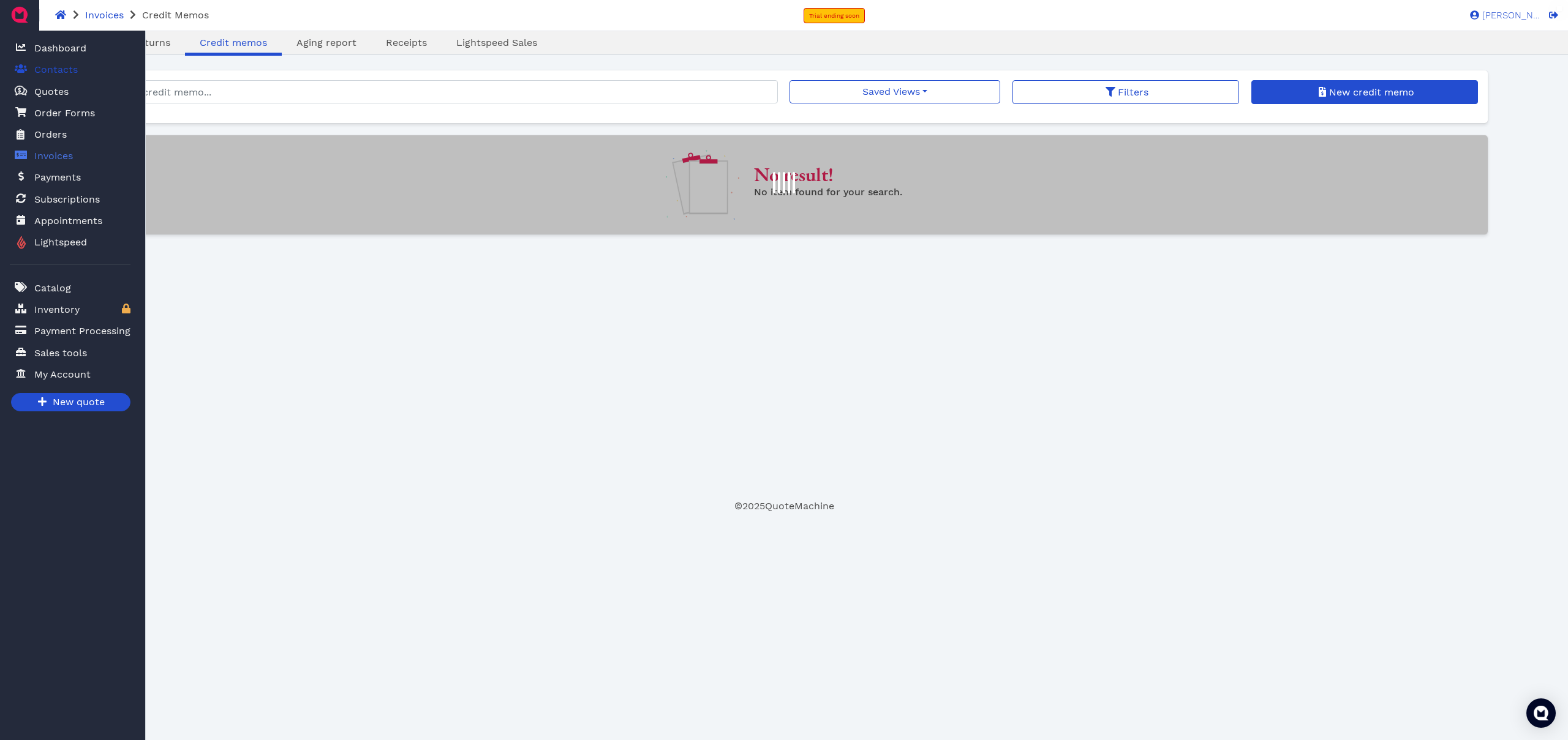
click at [60, 77] on span "Contacts" at bounding box center [56, 69] width 43 height 14
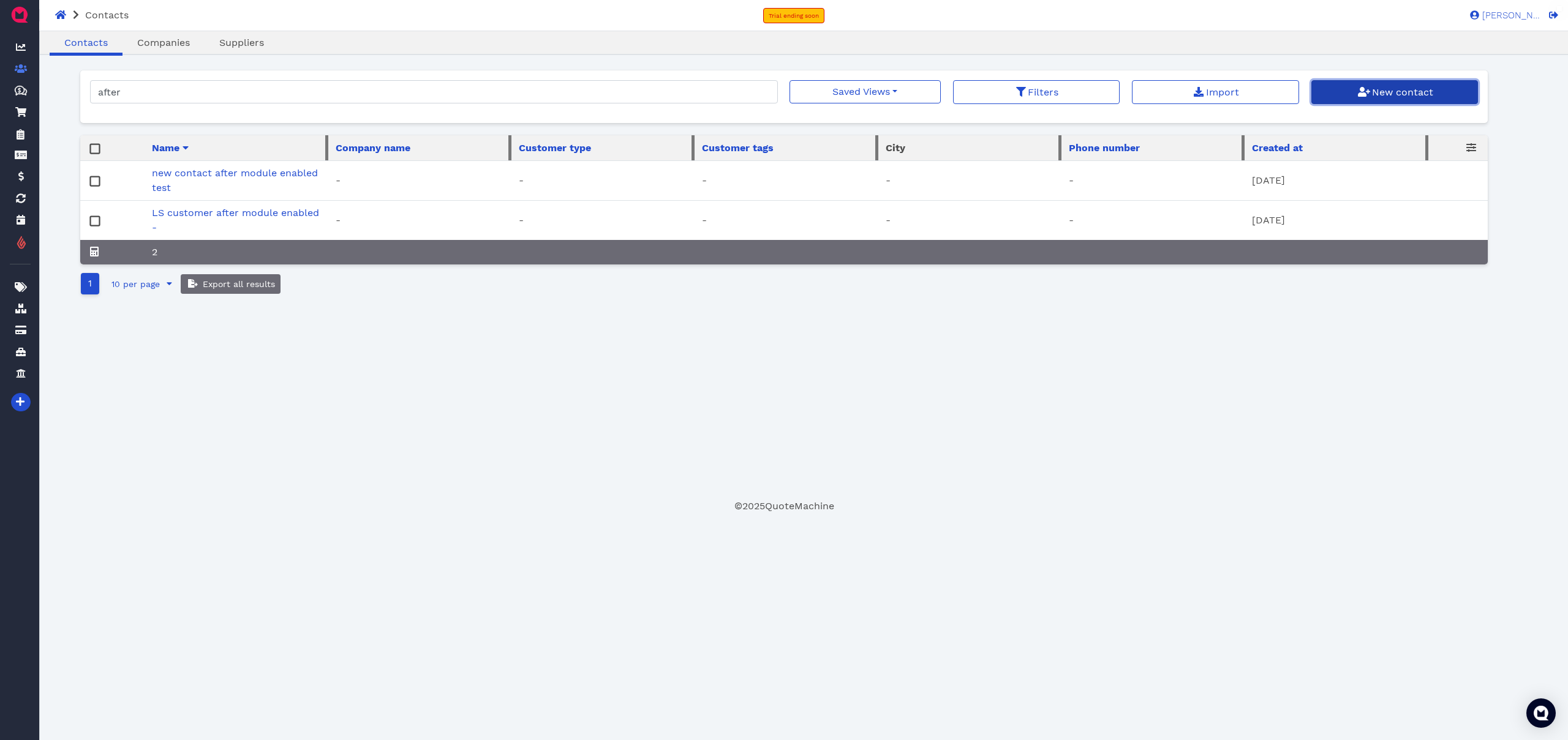
click at [1374, 90] on span "New contact" at bounding box center [1401, 92] width 63 height 12
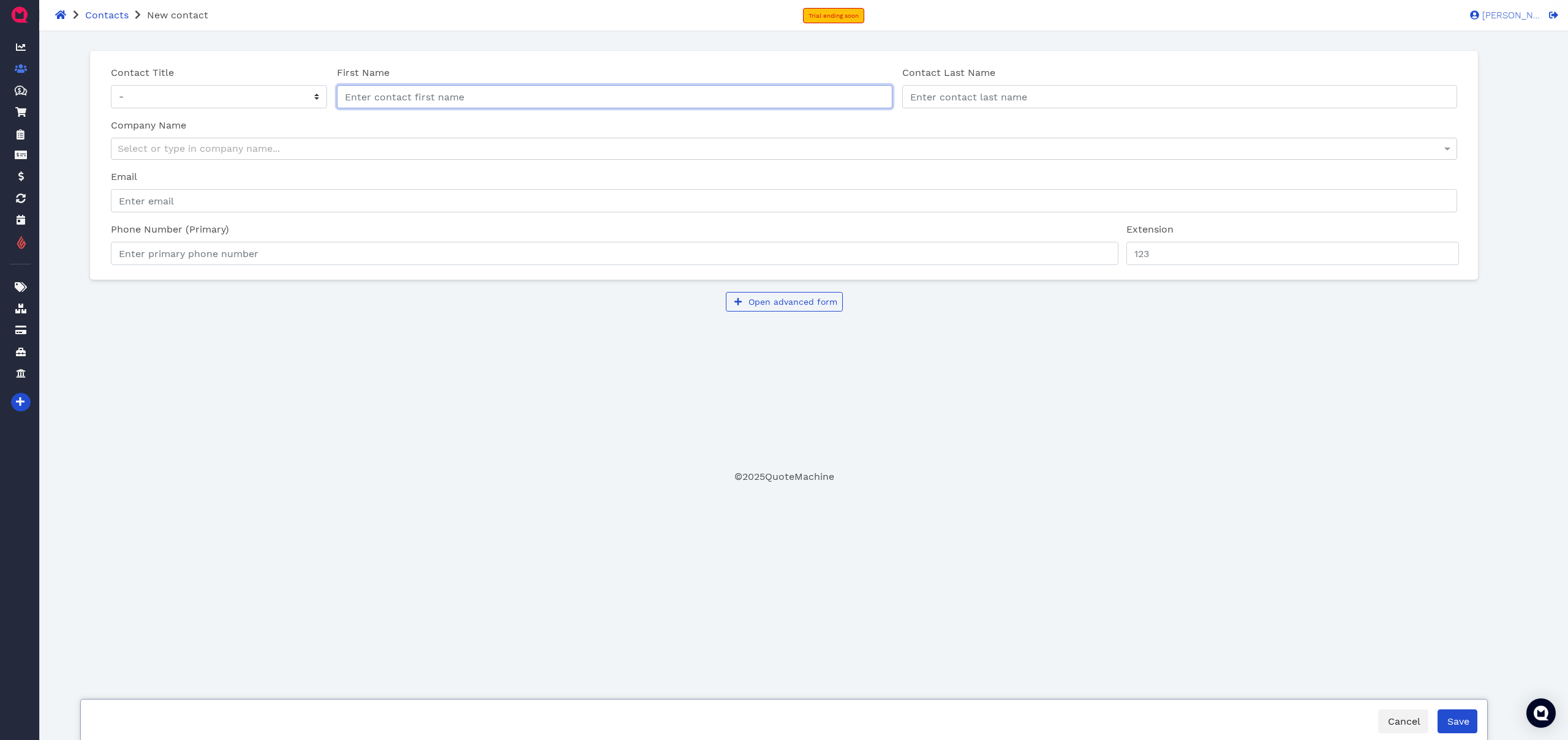
click at [413, 94] on input "First Name" at bounding box center [614, 97] width 555 height 23
type input "new credit memo after module enabled"
click at [1453, 728] on button "Save" at bounding box center [1457, 721] width 40 height 24
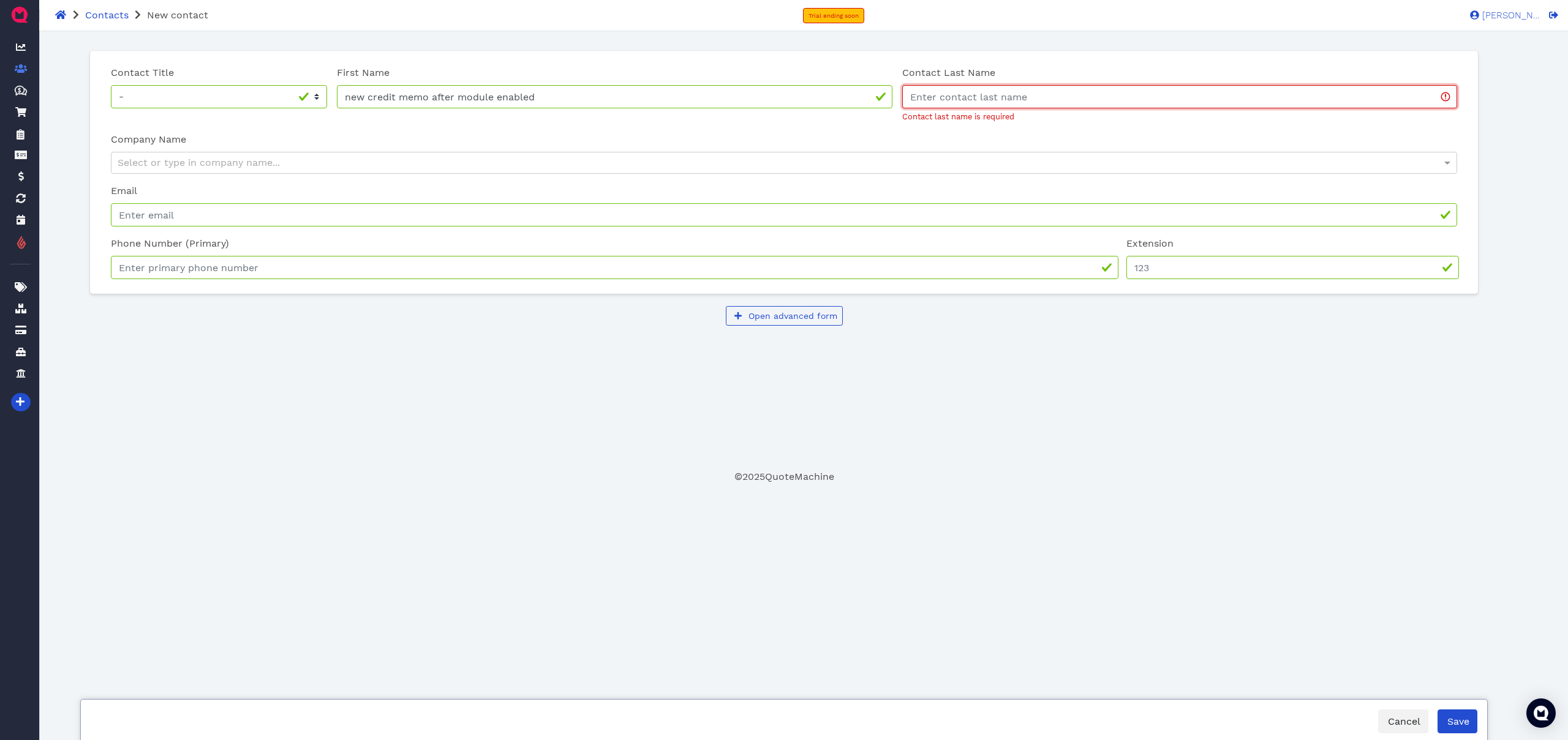
click at [971, 91] on input "Contact Last Name" at bounding box center [1180, 97] width 555 height 23
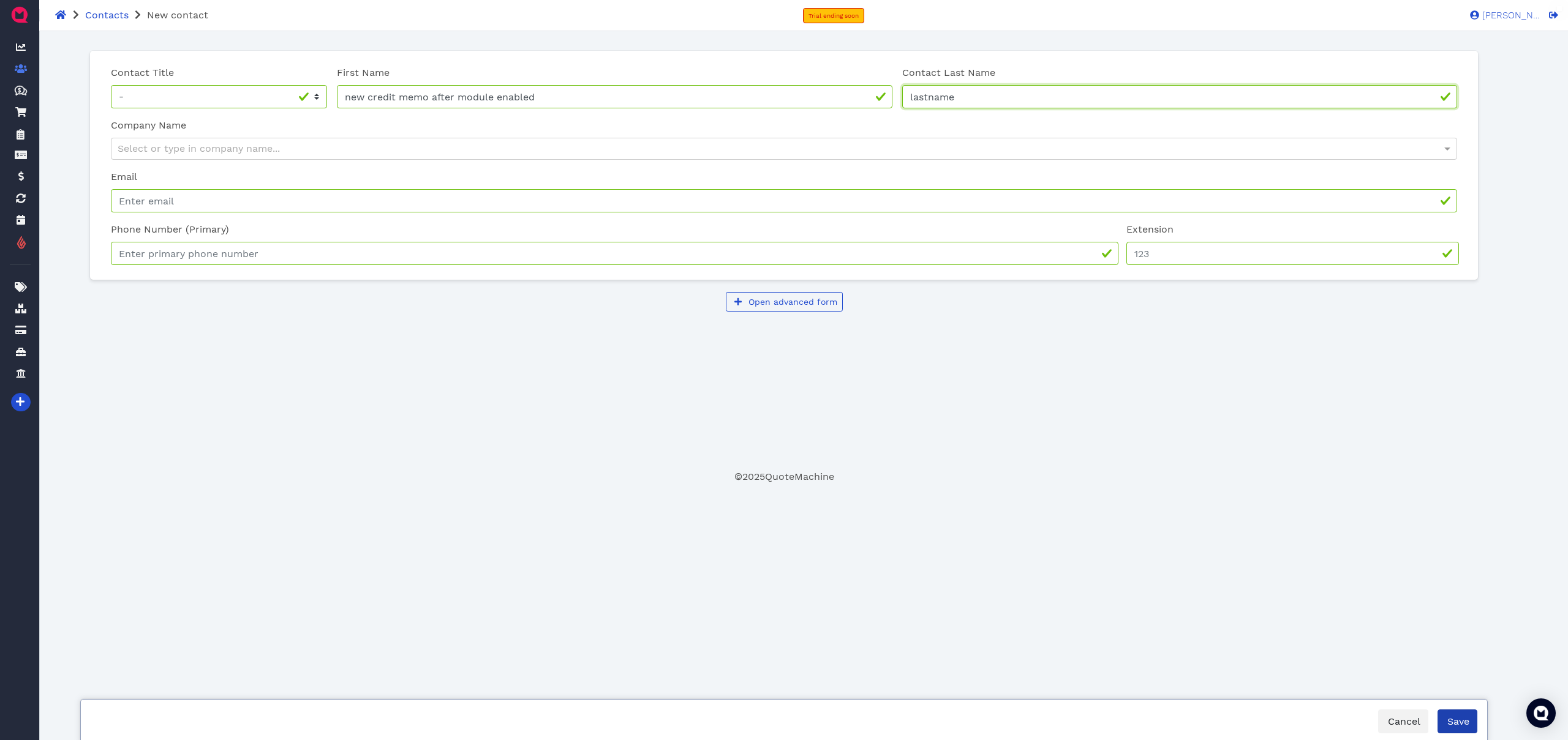
type input "lastname"
click at [1452, 721] on span "Save" at bounding box center [1457, 721] width 24 height 12
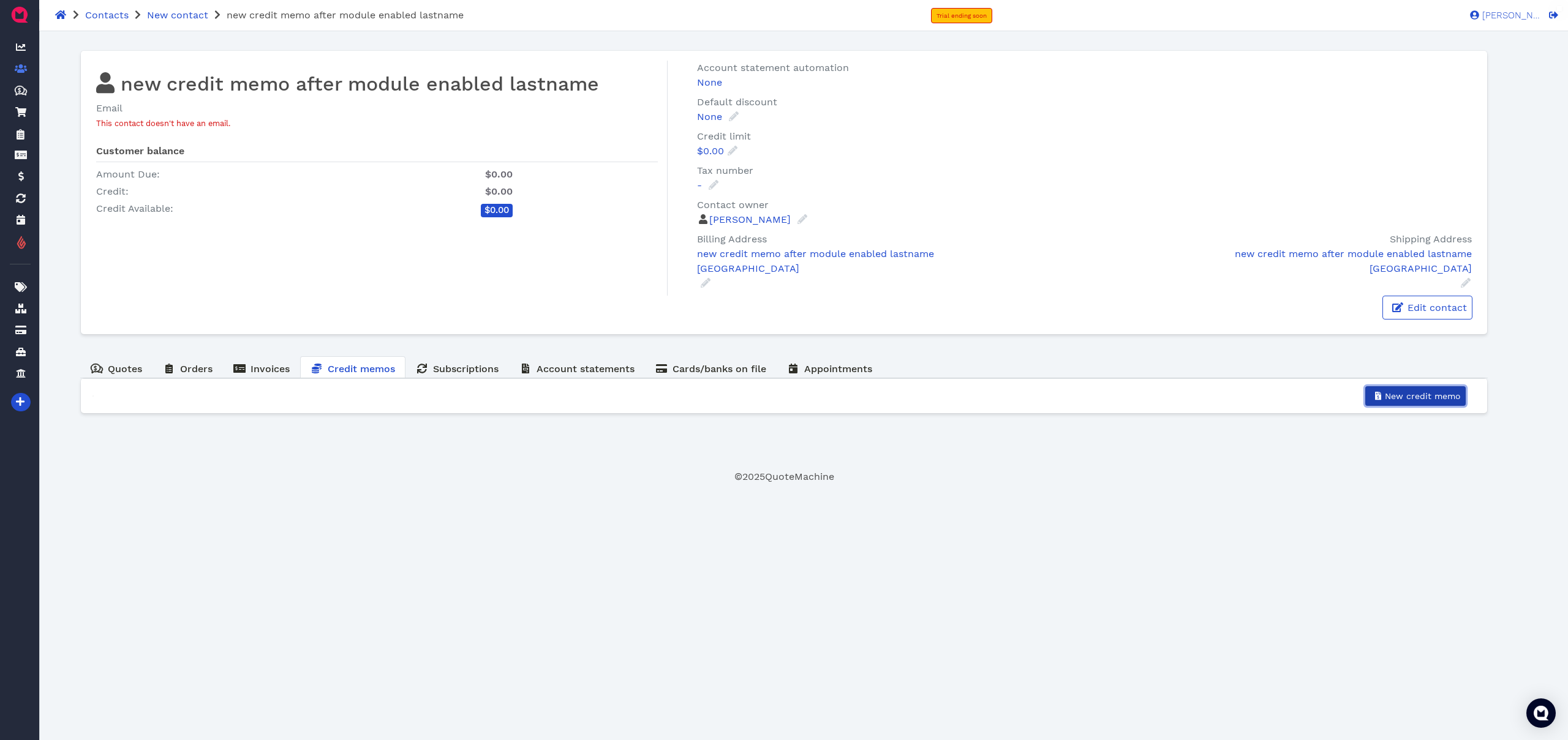
click at [1420, 398] on span "New credit memo" at bounding box center [1421, 396] width 77 height 10
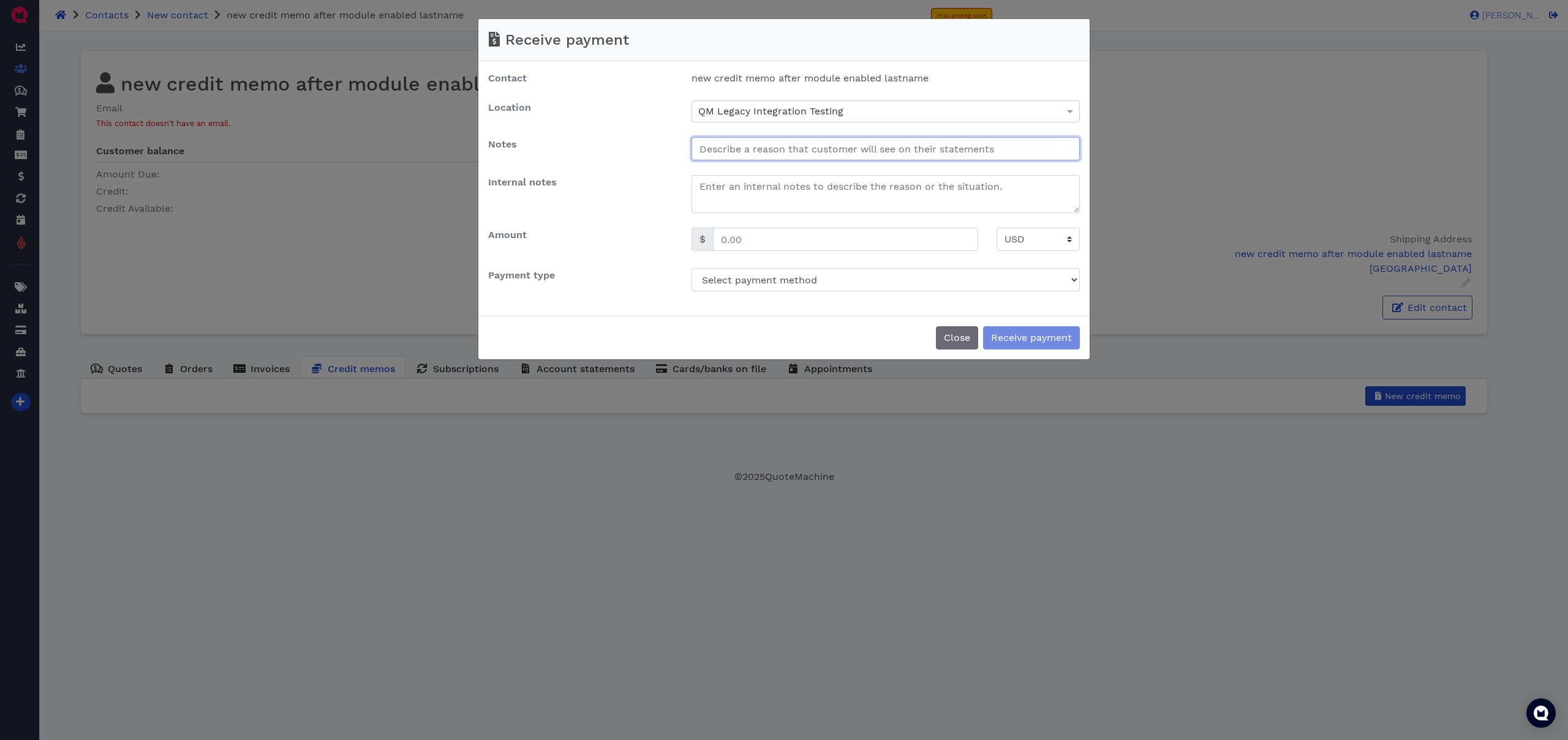
click at [775, 153] on input "text" at bounding box center [885, 149] width 388 height 23
type input "testing"
click at [767, 184] on textarea at bounding box center [885, 194] width 388 height 38
type textarea "internal notes"
click at [768, 245] on input "text" at bounding box center [845, 239] width 265 height 23
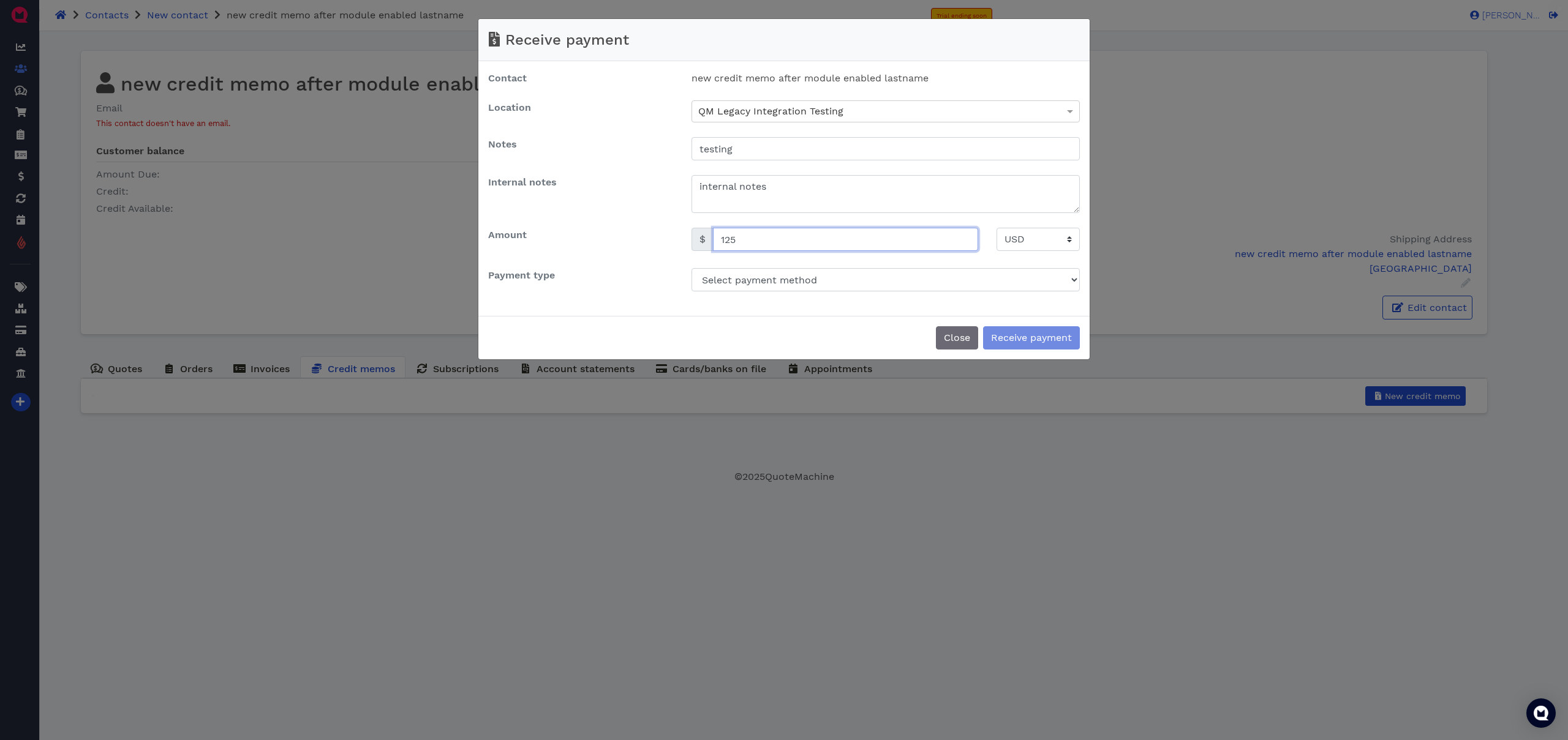
type input "125"
click at [895, 292] on div "Contact new credit memo after module enabled lastname Location QM Legacy Integr…" at bounding box center [784, 189] width 611 height 254
click at [892, 289] on select "Select payment method Credit card Check Bank transfer Cash" at bounding box center [885, 280] width 388 height 23
select select "cash"
click at [691, 268] on select "Select payment method Credit card Check Bank transfer Cash" at bounding box center [885, 280] width 388 height 23
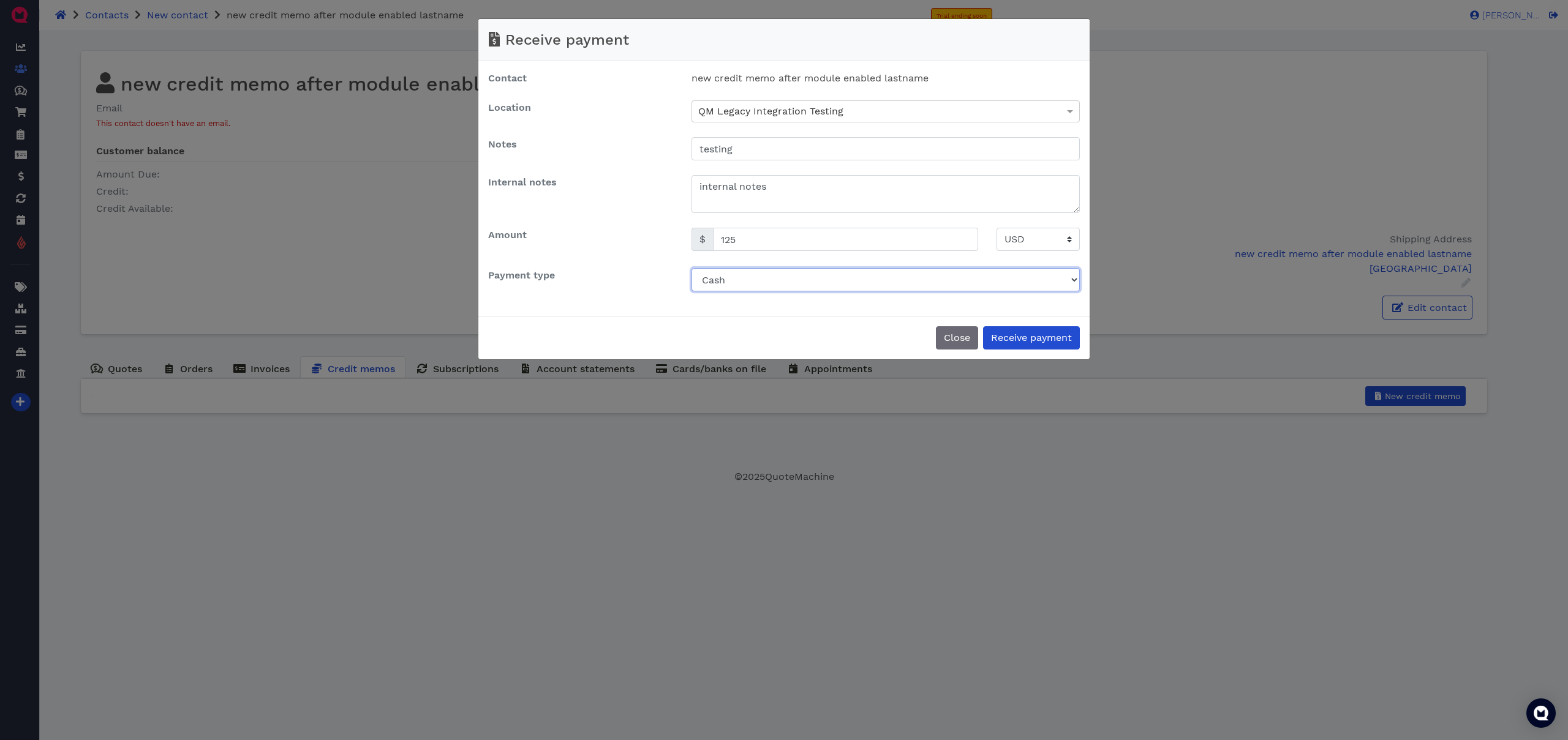
click at [761, 283] on select "Select payment method Credit card Check Bank transfer Cash" at bounding box center [885, 280] width 388 height 23
click at [1018, 340] on button "Receive payment" at bounding box center [1032, 338] width 97 height 23
